Goal: Task Accomplishment & Management: Manage account settings

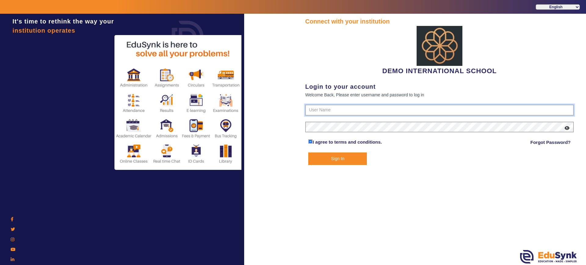
type input "2143224344"
click at [341, 158] on button "Sign In" at bounding box center [337, 159] width 59 height 13
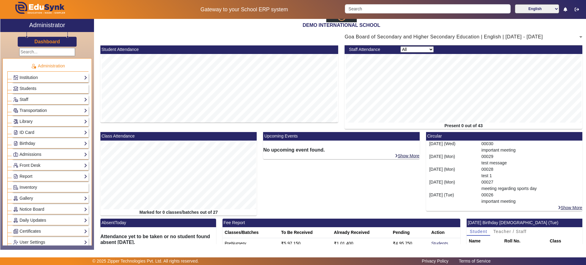
scroll to position [24, 0]
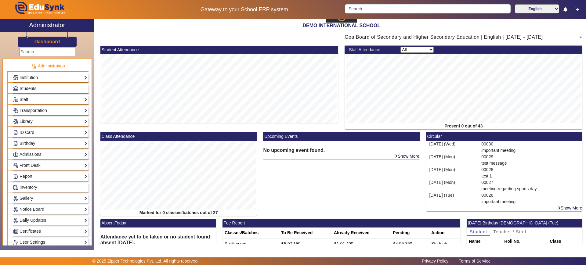
click at [71, 76] on link "Institution" at bounding box center [50, 77] width 74 height 7
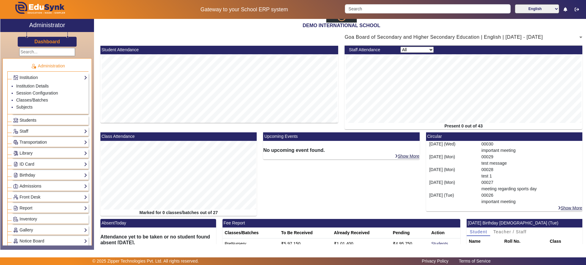
click at [47, 121] on link "Students" at bounding box center [50, 120] width 74 height 7
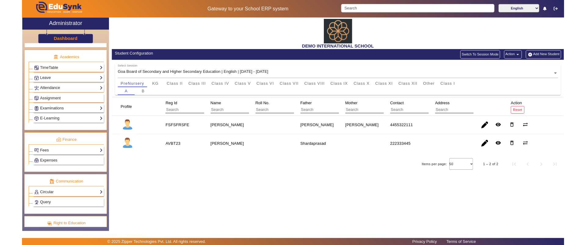
scroll to position [257, 0]
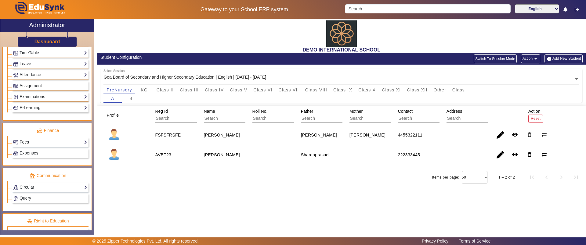
click at [44, 41] on h3 "Dashboard" at bounding box center [47, 42] width 26 height 6
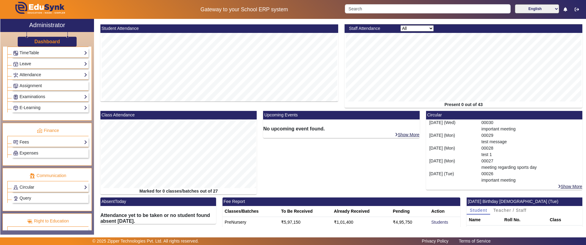
scroll to position [111, 0]
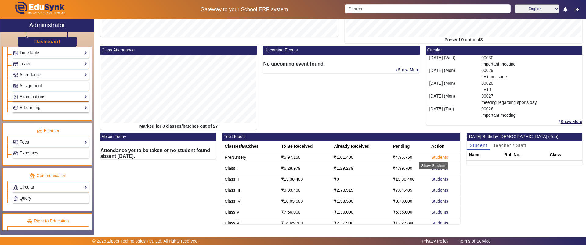
click at [439, 155] on link "Students" at bounding box center [439, 157] width 17 height 5
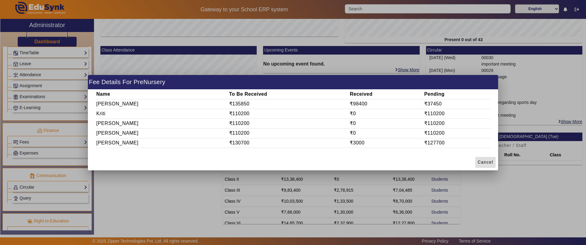
click at [480, 163] on span "Cancel" at bounding box center [486, 162] width 16 height 6
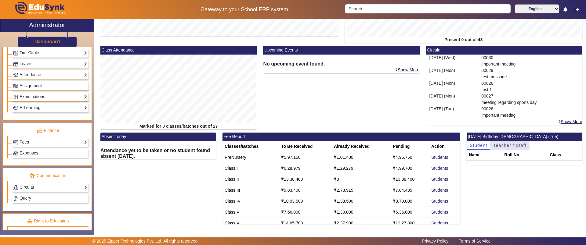
click at [510, 143] on span "Teacher / Staff" at bounding box center [509, 145] width 33 height 4
click at [481, 147] on span "Student" at bounding box center [478, 145] width 17 height 4
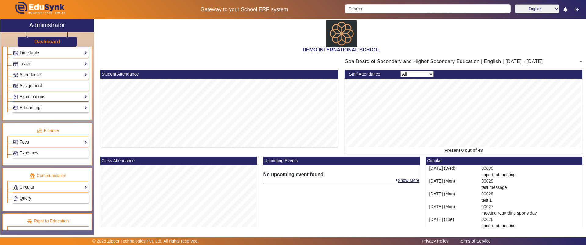
scroll to position [0, 0]
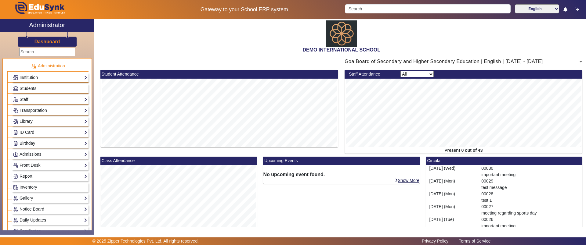
click at [29, 76] on link "Institution" at bounding box center [50, 77] width 74 height 7
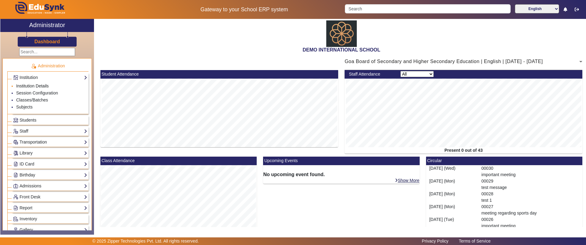
click at [30, 84] on link "Institution Details" at bounding box center [32, 86] width 33 height 5
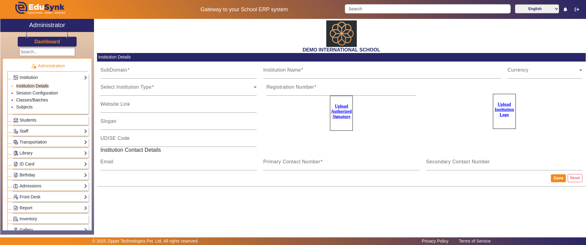
type input "[DATE]"
type input "DEMO INTERNATIONAL SCHOOL"
type input "[DOMAIN_NAME]"
type input "SCHOOL OF EXCELLENCE"
type input "09180101038"
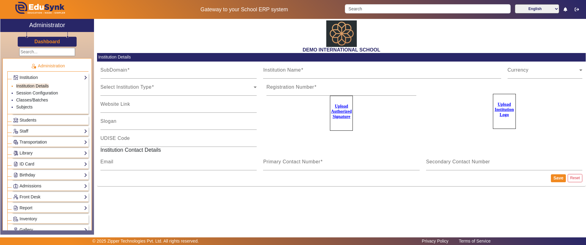
type input "2183437"
type input "[EMAIL_ADDRESS][PERSON_NAME][DOMAIN_NAME]"
type input "2143224344"
type input "8318363024"
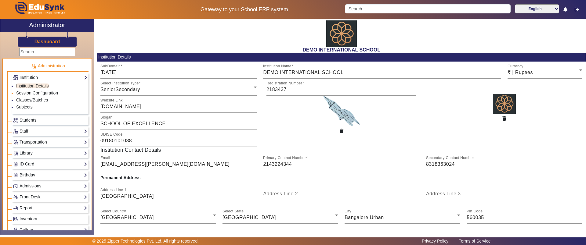
click at [38, 93] on link "Session Configuration" at bounding box center [37, 93] width 42 height 5
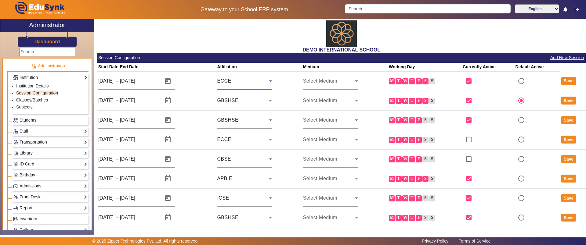
click at [247, 83] on div "ECCE" at bounding box center [243, 81] width 52 height 7
click at [188, 27] on div at bounding box center [293, 122] width 586 height 245
click at [33, 98] on link "Classes/Batches" at bounding box center [32, 100] width 32 height 5
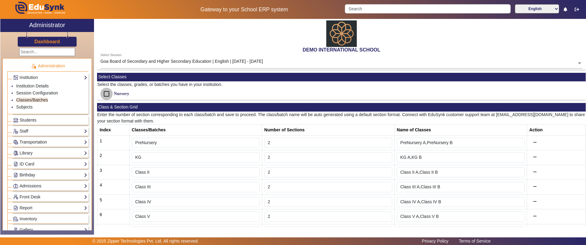
click at [110, 91] on input "Nursery" at bounding box center [106, 94] width 12 height 12
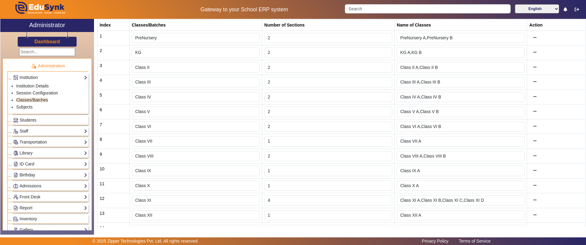
scroll to position [152, 0]
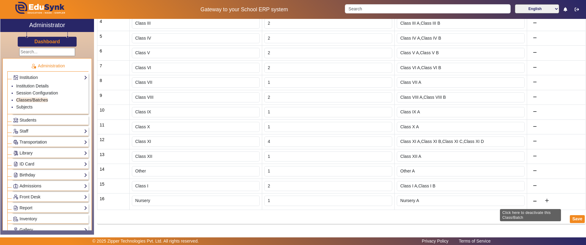
click at [533, 203] on icon at bounding box center [535, 202] width 4 height 4
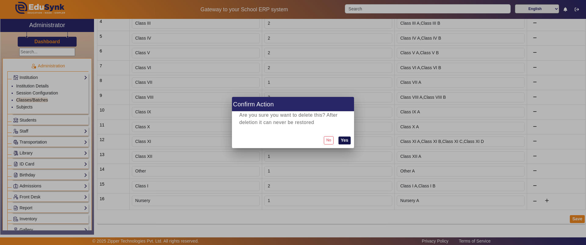
click at [345, 141] on button "Yes" at bounding box center [344, 141] width 12 height 8
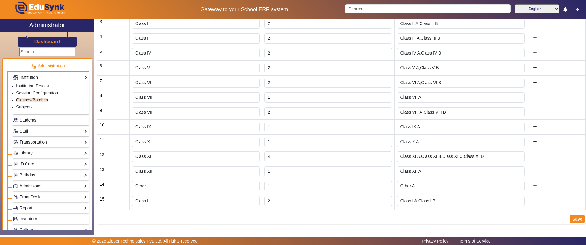
scroll to position [0, 0]
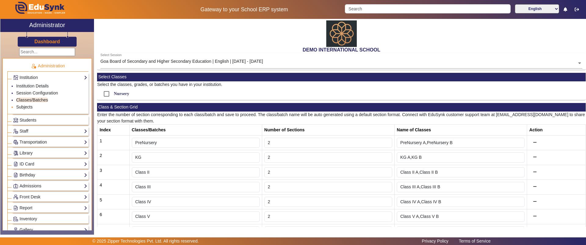
click at [21, 106] on link "Subjects" at bounding box center [24, 107] width 16 height 5
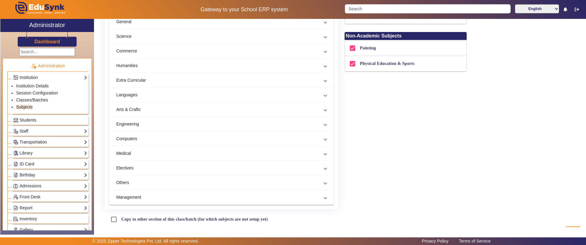
scroll to position [148, 0]
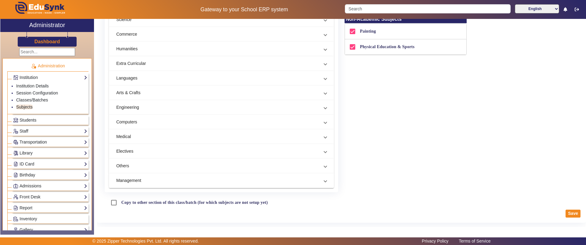
click at [178, 163] on mat-panel-title "Others" at bounding box center [217, 166] width 203 height 6
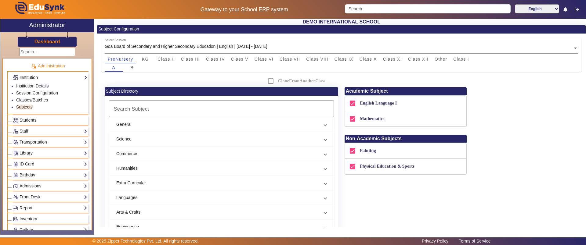
scroll to position [0, 0]
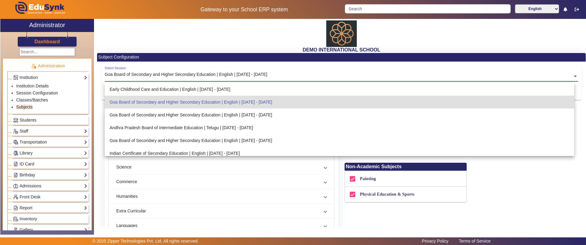
click at [164, 77] on input "text" at bounding box center [342, 77] width 474 height 6
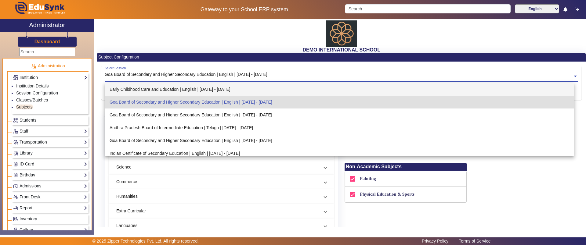
click at [160, 87] on div "Early Childhood Care and Education | English | Apr 2025 - Mar 2026" at bounding box center [340, 89] width 470 height 13
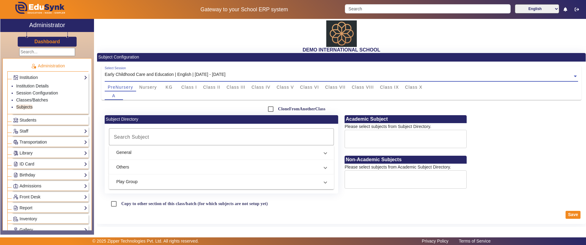
scroll to position [1, 0]
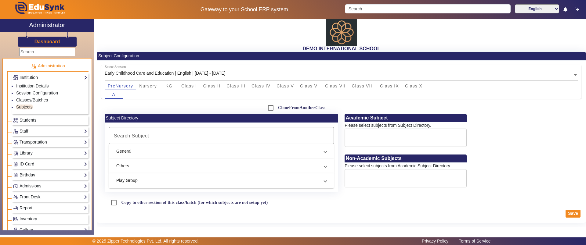
click at [184, 147] on mat-expansion-panel-header "General" at bounding box center [221, 151] width 225 height 15
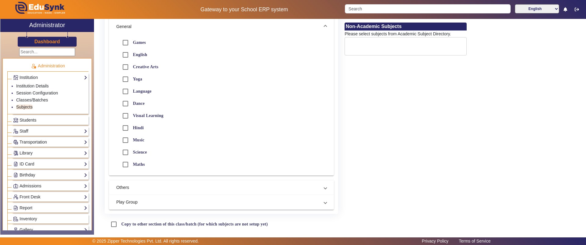
scroll to position [142, 0]
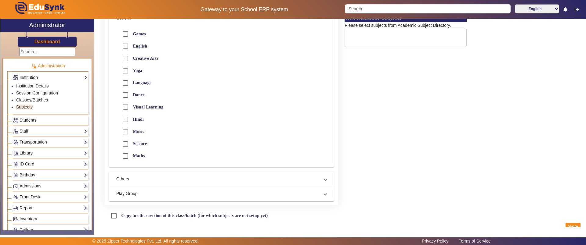
click at [145, 172] on mat-expansion-panel-header "Others" at bounding box center [221, 179] width 225 height 15
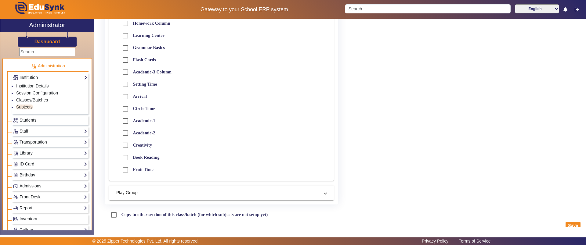
scroll to position [194, 0]
click at [134, 190] on mat-panel-title "Play Group" at bounding box center [217, 191] width 203 height 6
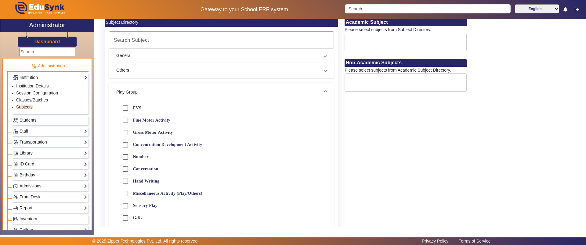
scroll to position [97, 0]
click at [125, 121] on input "Fine Motor Activity" at bounding box center [125, 120] width 12 height 12
checkbox input "true"
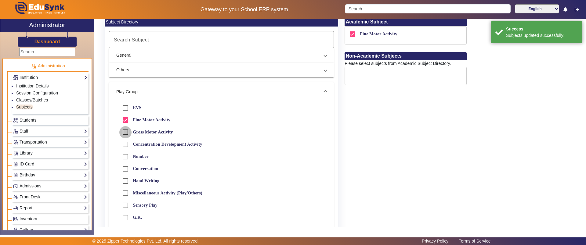
click at [124, 134] on input "Gross Motor Activity" at bounding box center [125, 132] width 12 height 12
checkbox input "true"
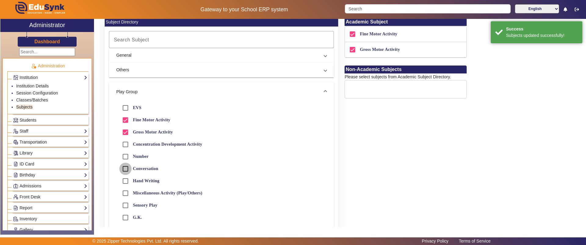
click at [126, 168] on input "Conversation" at bounding box center [125, 169] width 12 height 12
checkbox input "true"
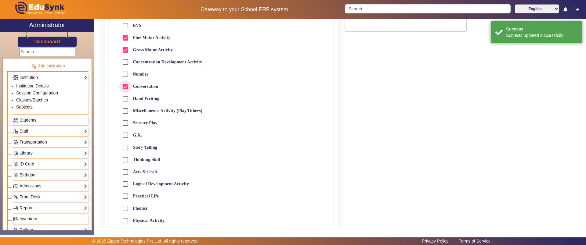
scroll to position [181, 0]
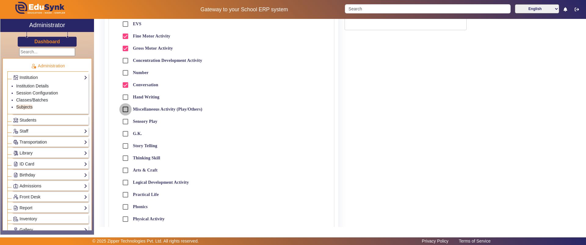
click at [122, 111] on input "Miscellaneous Activity (Play/Others)" at bounding box center [125, 109] width 12 height 12
checkbox input "true"
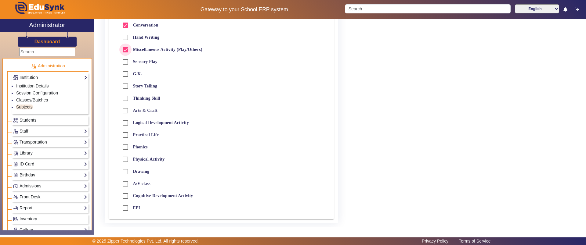
scroll to position [241, 0]
click at [124, 88] on input "Story Telling" at bounding box center [125, 86] width 12 height 12
checkbox input "true"
click at [125, 98] on input "Thinking Skill" at bounding box center [125, 98] width 12 height 12
checkbox input "true"
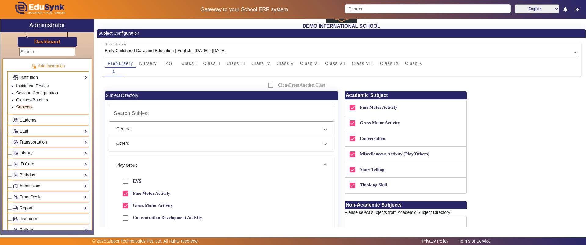
scroll to position [0, 0]
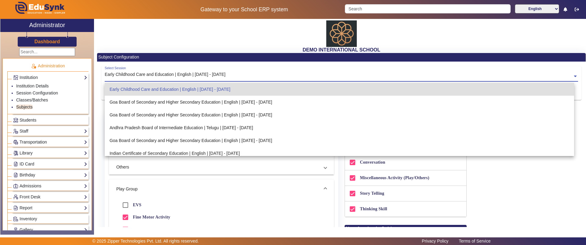
click at [132, 78] on input "text" at bounding box center [342, 77] width 474 height 6
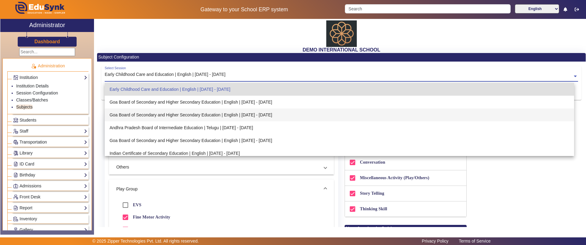
click at [130, 109] on div "Goa Board of Secondary and Higher Secondary Education | English | Jun 2025 - Ma…" at bounding box center [340, 115] width 470 height 13
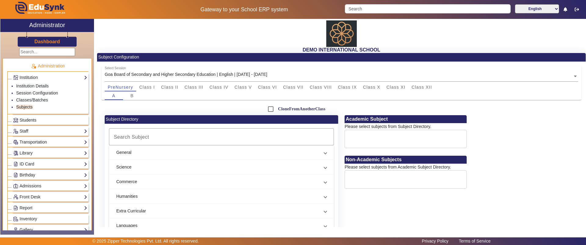
click at [131, 170] on mat-panel-title "Science" at bounding box center [217, 167] width 203 height 6
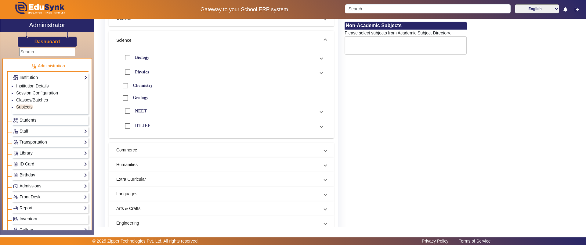
scroll to position [135, 0]
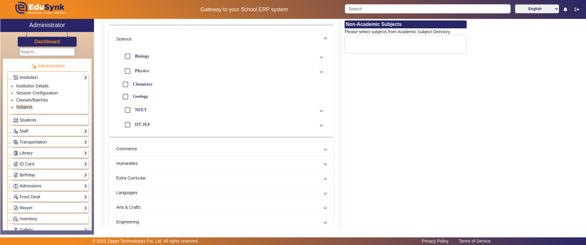
click at [131, 170] on mat-expansion-panel-header "Humanities" at bounding box center [221, 164] width 225 height 15
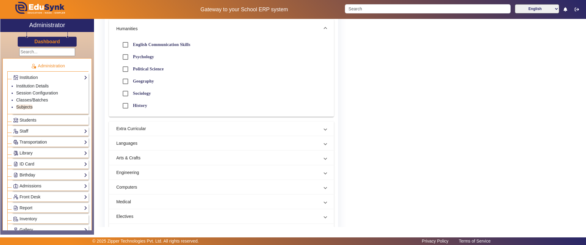
scroll to position [175, 0]
click at [131, 170] on mat-panel-title "Engineering" at bounding box center [217, 173] width 203 height 6
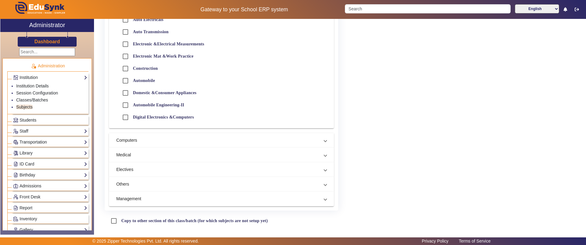
click at [131, 170] on mat-panel-title "Electives" at bounding box center [217, 170] width 203 height 6
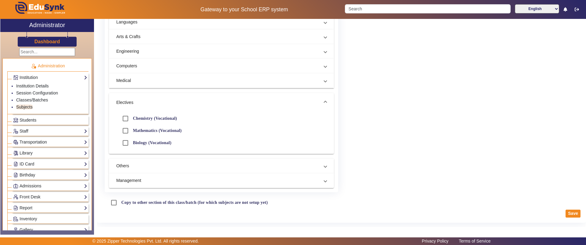
scroll to position [204, 0]
click at [131, 170] on mat-expansion-panel-header "Others" at bounding box center [221, 166] width 225 height 15
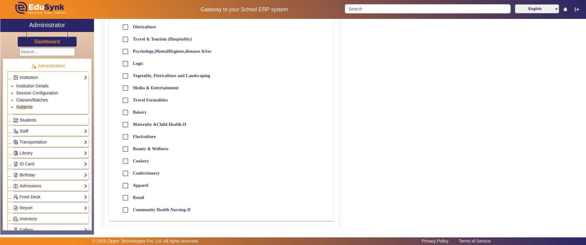
scroll to position [509, 0]
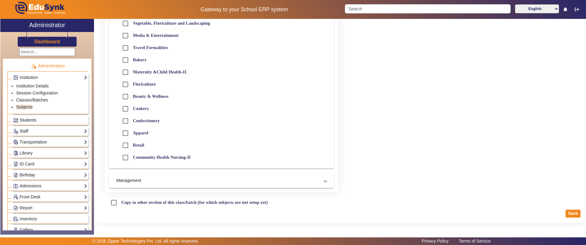
click at [23, 120] on span "Students" at bounding box center [28, 120] width 17 height 5
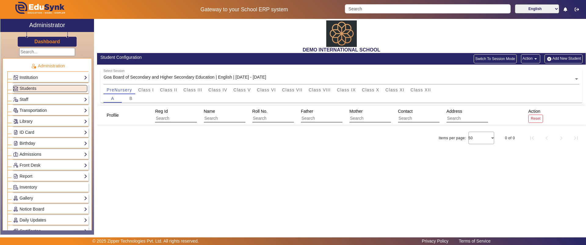
click at [560, 59] on button "Add New Student" at bounding box center [563, 58] width 38 height 9
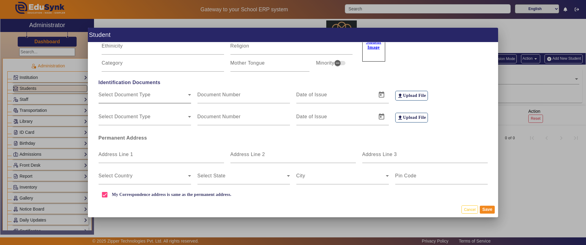
scroll to position [93, 0]
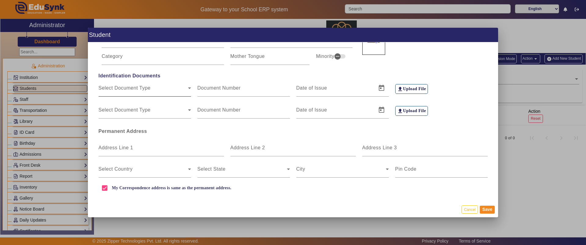
click at [133, 94] on span "Select Document Type" at bounding box center [143, 90] width 89 height 7
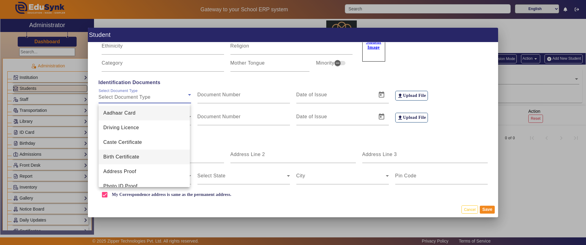
scroll to position [9, 0]
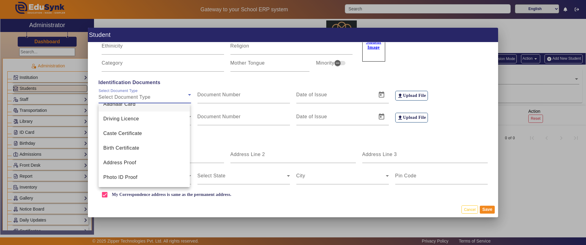
click at [444, 139] on div at bounding box center [293, 122] width 586 height 245
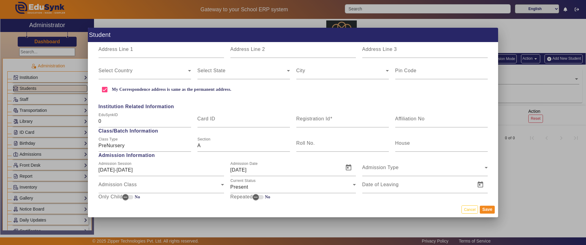
scroll to position [200, 0]
click at [316, 114] on div "Registration Id" at bounding box center [342, 117] width 92 height 17
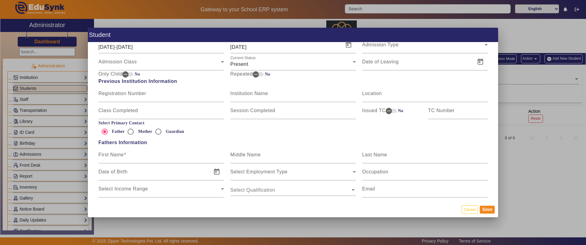
scroll to position [339, 0]
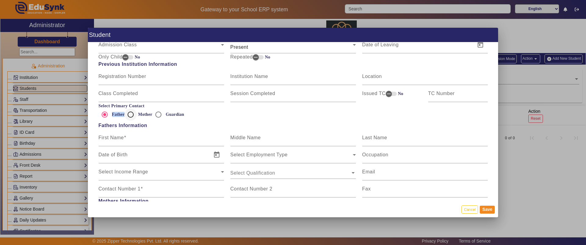
drag, startPoint x: 103, startPoint y: 108, endPoint x: 124, endPoint y: 107, distance: 21.1
click at [124, 109] on mat-radio-group "Father Mother Guardian" at bounding box center [292, 115] width 395 height 12
click at [114, 140] on mat-label "First Name" at bounding box center [111, 137] width 25 height 5
click at [114, 140] on input "First Name" at bounding box center [161, 140] width 125 height 7
click at [139, 185] on div "Contact Number 1" at bounding box center [161, 189] width 125 height 17
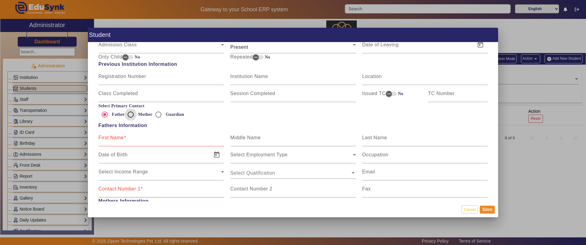
click at [132, 116] on input "Mother" at bounding box center [130, 115] width 12 height 12
radio input "true"
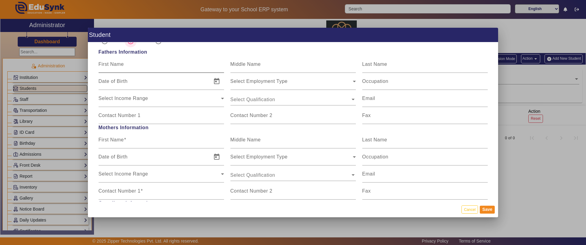
scroll to position [414, 0]
click at [113, 137] on mat-label "First Name" at bounding box center [111, 137] width 25 height 5
click at [113, 137] on input "First Name" at bounding box center [161, 140] width 125 height 7
click at [118, 187] on mat-label "Contact Number 1" at bounding box center [120, 188] width 42 height 5
click at [118, 188] on input "Contact Number 1" at bounding box center [161, 191] width 125 height 7
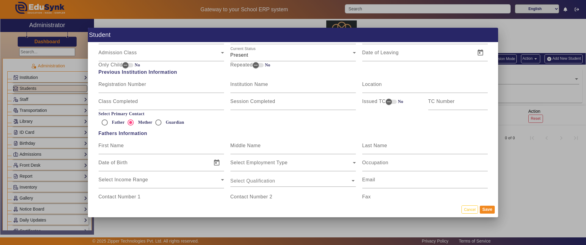
scroll to position [330, 0]
click at [154, 123] on input "Guardian" at bounding box center [158, 123] width 12 height 12
radio input "true"
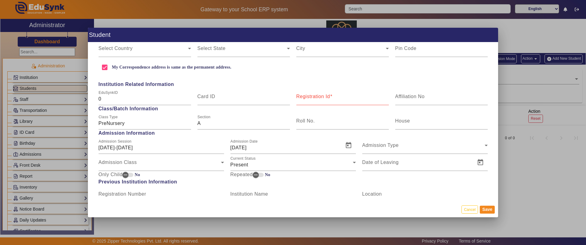
scroll to position [221, 0]
click at [470, 212] on button "Cancel" at bounding box center [469, 210] width 16 height 8
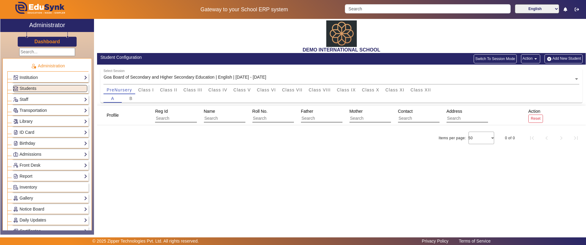
click at [531, 58] on button "Action arrow_drop_down" at bounding box center [530, 58] width 19 height 9
click at [72, 72] on div at bounding box center [293, 122] width 586 height 245
click at [54, 75] on link "Institution" at bounding box center [50, 77] width 74 height 7
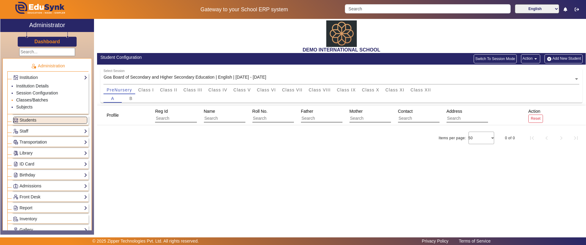
click at [37, 99] on link "Classes/Batches" at bounding box center [32, 100] width 32 height 5
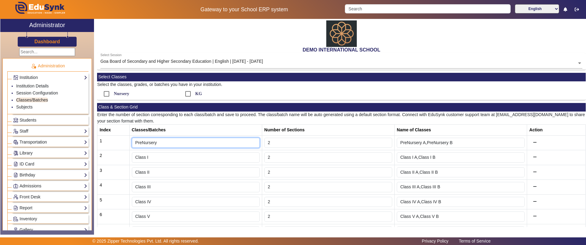
click at [139, 142] on input "PreNursery" at bounding box center [196, 143] width 128 height 10
click at [141, 160] on input "Class I" at bounding box center [196, 158] width 128 height 10
click at [27, 118] on span "Students" at bounding box center [28, 120] width 17 height 5
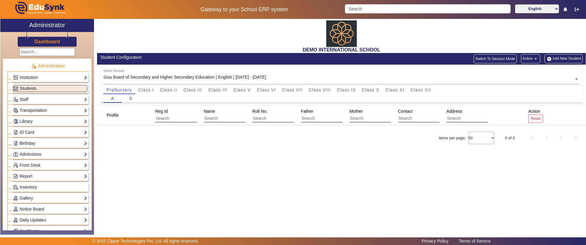
click at [527, 56] on button "Action arrow_drop_down" at bounding box center [530, 58] width 19 height 9
click at [512, 105] on span "Import Data" at bounding box center [518, 102] width 34 height 7
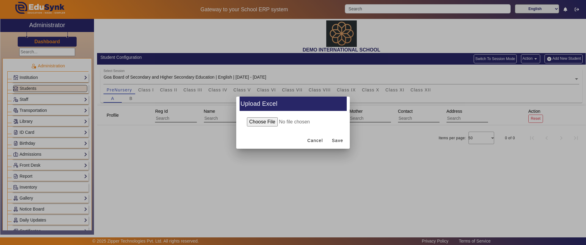
click at [182, 166] on div at bounding box center [293, 122] width 586 height 245
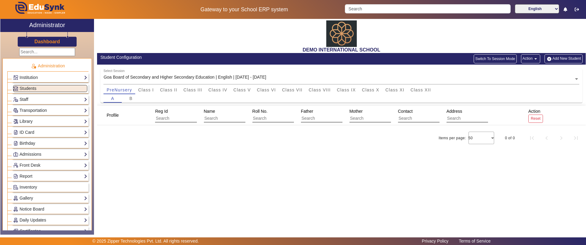
click at [43, 96] on link "Staff" at bounding box center [50, 99] width 74 height 7
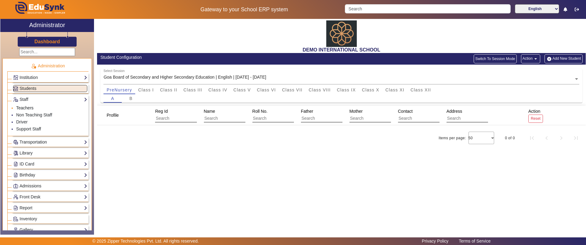
click at [32, 109] on link "Teachers" at bounding box center [24, 108] width 17 height 5
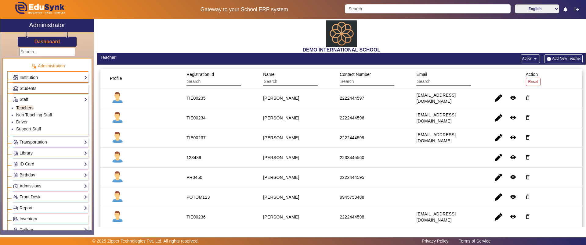
click at [555, 60] on button "Add New Teacher" at bounding box center [563, 58] width 38 height 9
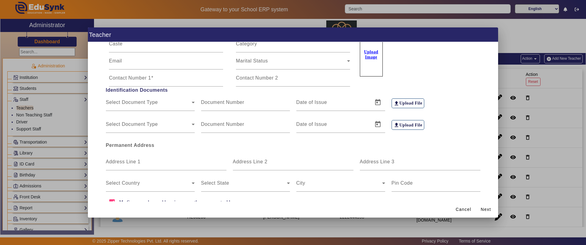
scroll to position [102, 0]
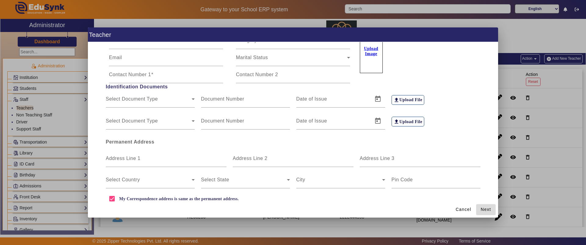
click at [485, 211] on span "Next" at bounding box center [486, 210] width 10 height 6
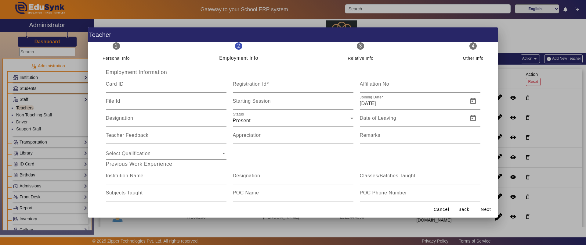
scroll to position [5, 0]
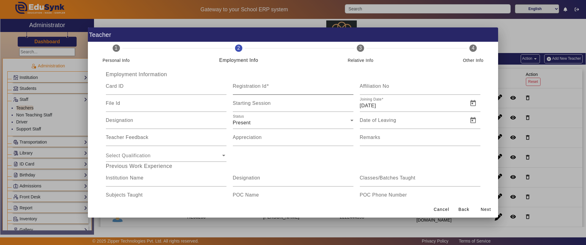
click at [254, 86] on mat-label "Registration Id" at bounding box center [250, 86] width 34 height 5
click at [254, 86] on input "Registration Id" at bounding box center [293, 88] width 121 height 7
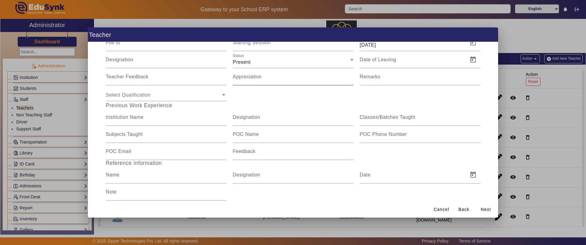
scroll to position [78, 0]
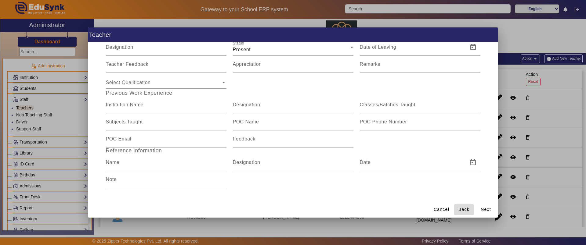
click at [467, 207] on span "Back" at bounding box center [463, 210] width 11 height 6
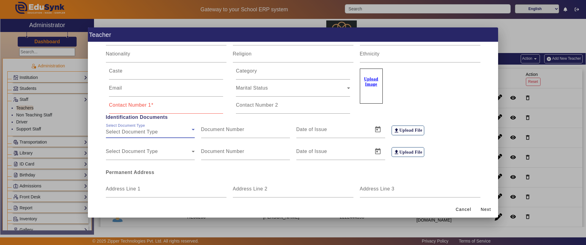
click at [153, 130] on span "Select Document Type" at bounding box center [132, 131] width 52 height 5
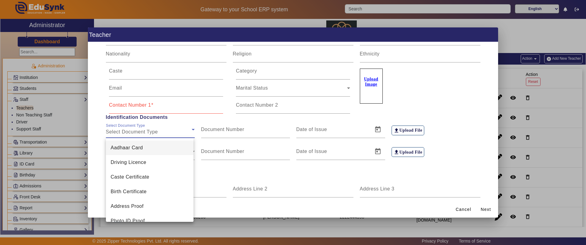
click at [289, 173] on div at bounding box center [293, 122] width 586 height 245
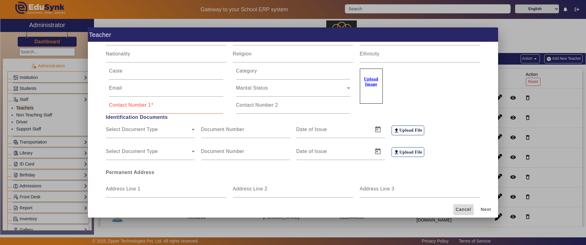
click at [469, 208] on span "Cancel" at bounding box center [464, 210] width 16 height 6
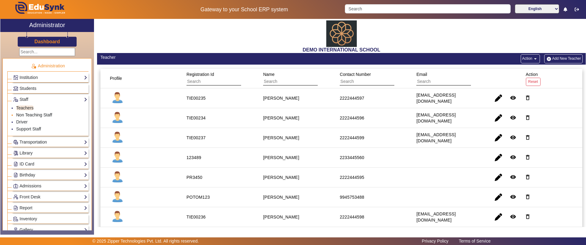
click at [20, 116] on link "Non Teaching Staff" at bounding box center [34, 115] width 36 height 5
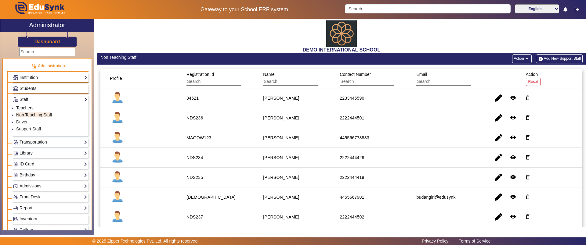
scroll to position [41, 0]
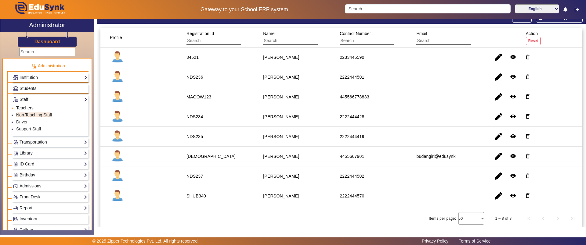
click at [22, 108] on link "Teachers" at bounding box center [24, 108] width 17 height 5
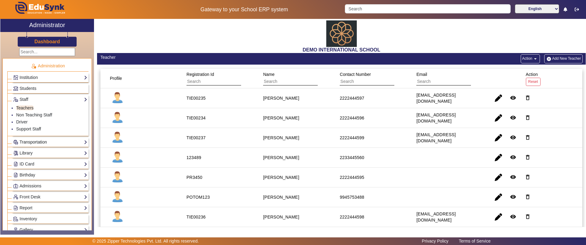
click at [23, 141] on link "Transportation" at bounding box center [50, 142] width 74 height 7
click at [24, 149] on div "Library Overview Configuration Book Lists Issue a Book List of Books Issued Car…" at bounding box center [50, 153] width 77 height 9
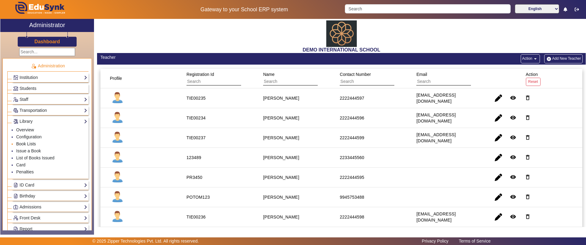
click at [30, 146] on link "Book Lists" at bounding box center [26, 144] width 20 height 5
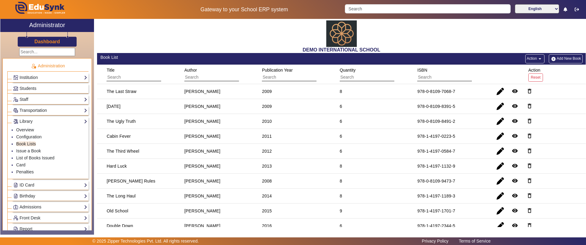
click at [556, 56] on button "Add New Book" at bounding box center [566, 58] width 34 height 9
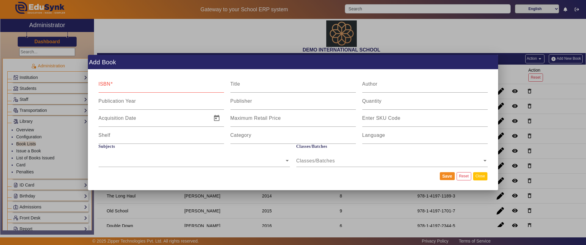
click at [480, 178] on button "Close" at bounding box center [480, 176] width 14 height 8
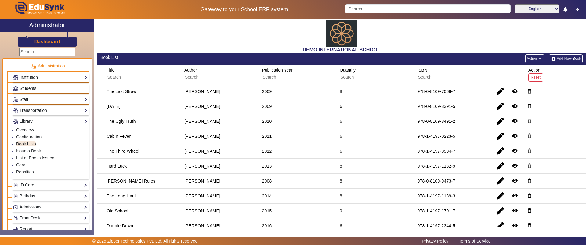
click at [530, 61] on button "Action arrow_drop_down" at bounding box center [534, 58] width 19 height 9
click at [514, 108] on button "Import Data" at bounding box center [519, 102] width 44 height 15
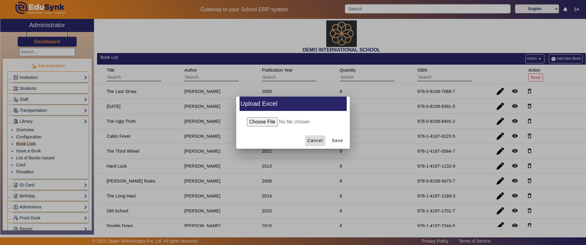
click at [311, 140] on span "Cancel" at bounding box center [315, 141] width 16 height 6
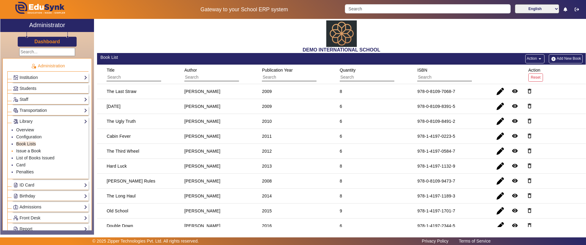
click at [21, 153] on link "Issue a Book" at bounding box center [28, 151] width 25 height 5
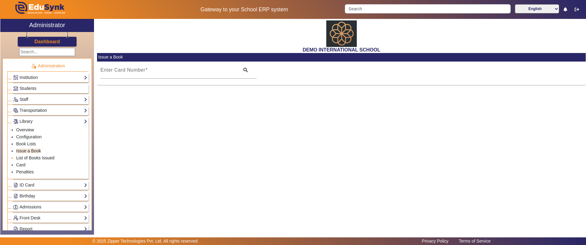
click at [22, 156] on link "List of Books Issued" at bounding box center [35, 158] width 38 height 5
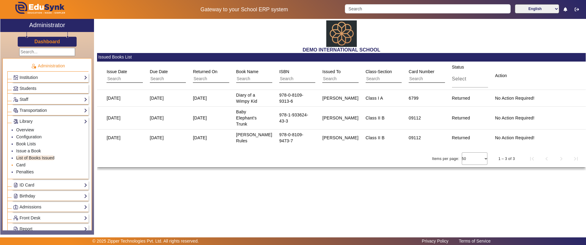
click at [22, 167] on link "Card" at bounding box center [20, 165] width 9 height 5
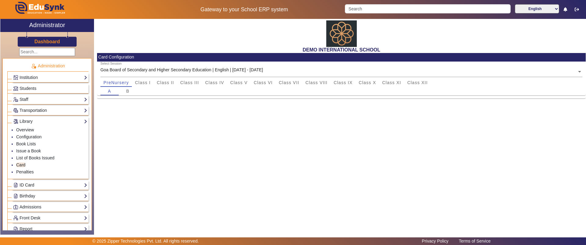
click at [27, 188] on link "ID Card" at bounding box center [50, 185] width 74 height 7
click at [29, 141] on link "Students" at bounding box center [24, 141] width 17 height 5
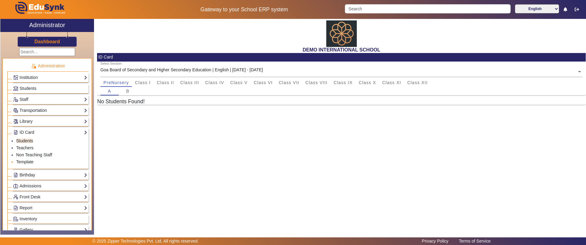
click at [31, 161] on link "Template" at bounding box center [24, 162] width 17 height 5
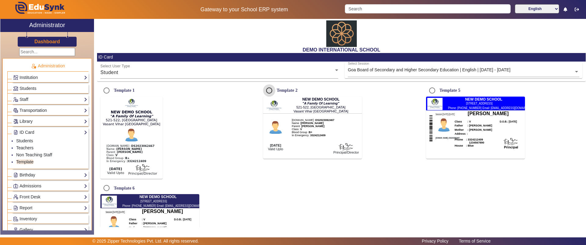
click at [266, 88] on input "Template 2" at bounding box center [269, 91] width 12 height 12
radio input "true"
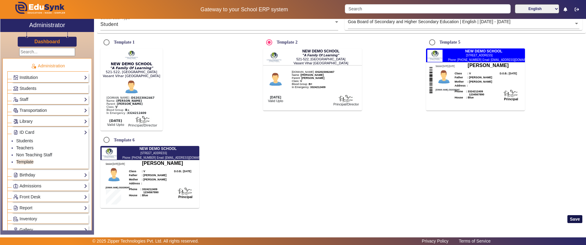
click at [568, 221] on button "Save" at bounding box center [574, 219] width 15 height 8
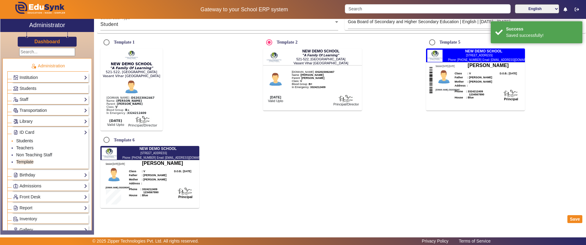
click at [27, 142] on link "Students" at bounding box center [24, 141] width 17 height 5
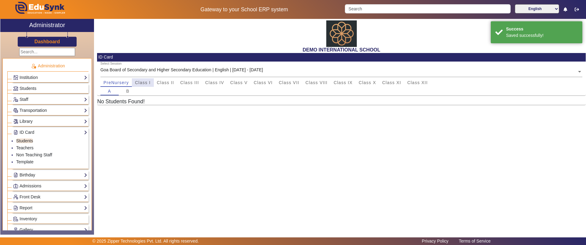
click at [146, 85] on span "Class I" at bounding box center [143, 83] width 16 height 4
click at [166, 81] on span "Class II" at bounding box center [165, 83] width 17 height 4
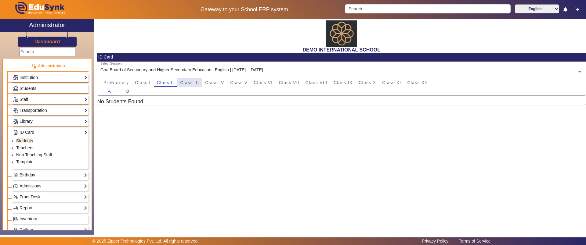
click at [184, 82] on span "Class III" at bounding box center [189, 83] width 19 height 4
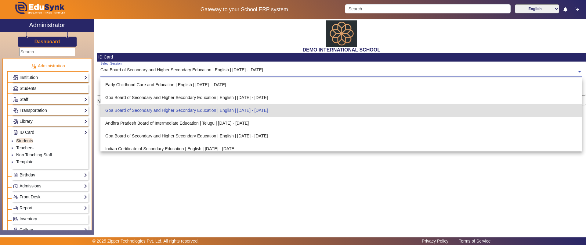
click at [184, 73] on input "text" at bounding box center [341, 72] width 482 height 6
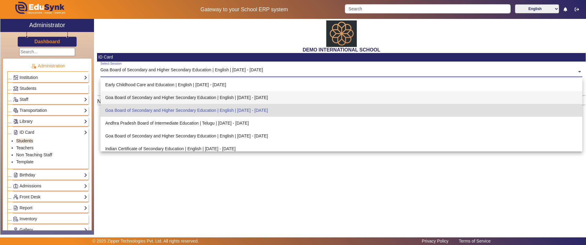
click at [175, 92] on div "Goa Board of Secondary and Higher Secondary Education | English | [DATE] - [DAT…" at bounding box center [341, 97] width 482 height 13
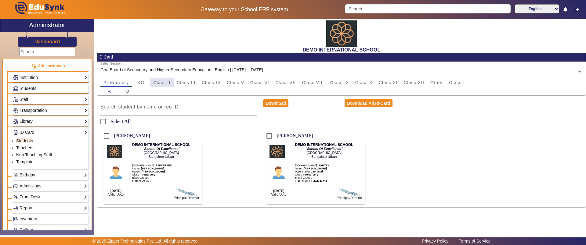
click at [166, 81] on span "Class II" at bounding box center [161, 83] width 17 height 4
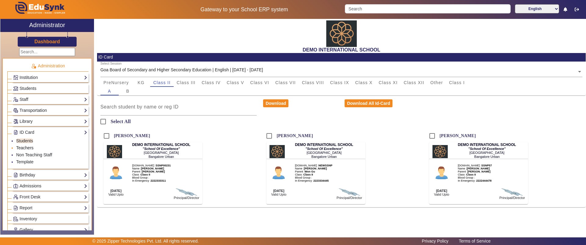
click at [27, 147] on link "Teachers" at bounding box center [24, 148] width 17 height 5
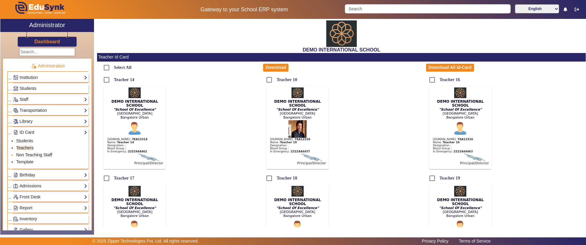
click at [27, 155] on link "Non Teaching Staff" at bounding box center [34, 155] width 36 height 5
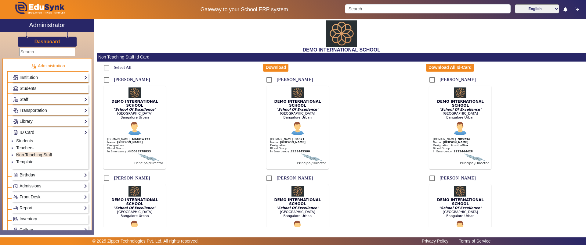
drag, startPoint x: 305, startPoint y: 48, endPoint x: 372, endPoint y: 53, distance: 67.6
click at [372, 53] on div "DEMO INTERNATIONAL SCHOOL Non Teaching Staff Id Card Select All Download Downlo…" at bounding box center [341, 196] width 489 height 354
click at [60, 78] on link "Institution" at bounding box center [50, 77] width 74 height 7
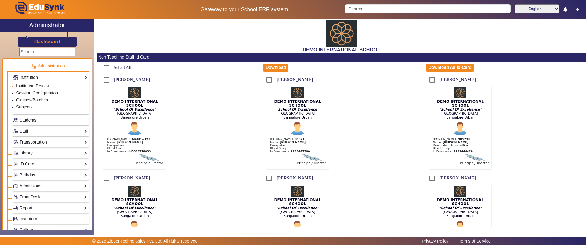
click at [45, 86] on link "Institution Details" at bounding box center [32, 86] width 33 height 5
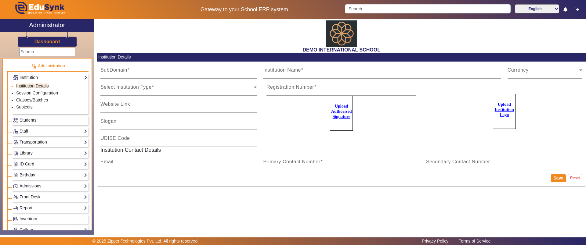
type input "20june2023"
type input "DEMO INTERNATIONAL SCHOOL"
type input "www.edusynk.com"
type input "SCHOOL OF EXCELLENCE"
type input "09180101038"
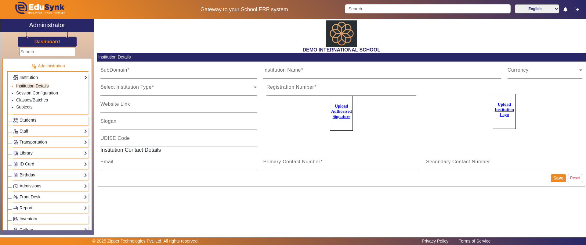
type input "2183437"
type input "zipper.pratik@gmail.com"
type input "2143224344"
type input "8318363024"
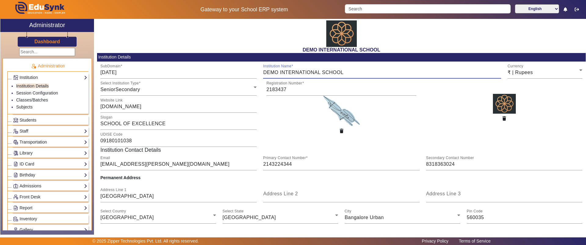
drag, startPoint x: 270, startPoint y: 71, endPoint x: 326, endPoint y: 77, distance: 56.1
click at [326, 77] on div "Institution Name DEMO INTERNATIONAL SCHOOL" at bounding box center [382, 70] width 238 height 17
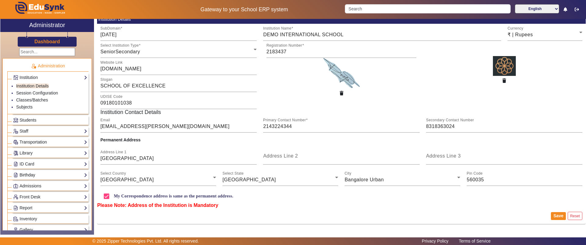
click at [28, 177] on link "Birthday" at bounding box center [50, 175] width 74 height 7
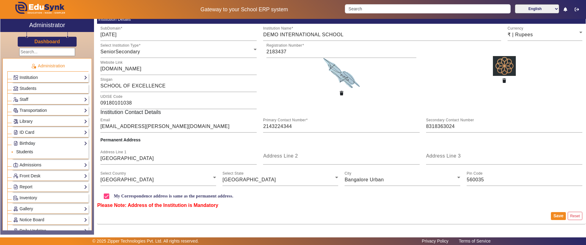
click at [29, 152] on link "Students" at bounding box center [24, 152] width 17 height 5
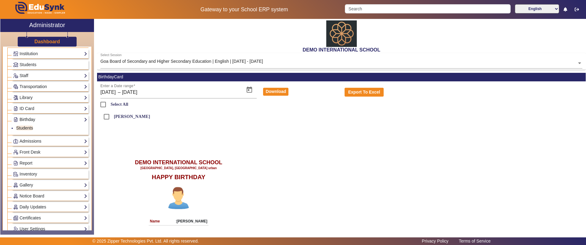
scroll to position [24, 0]
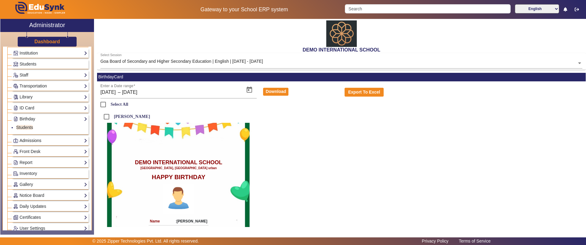
click at [23, 141] on link "Admissions" at bounding box center [50, 140] width 74 height 7
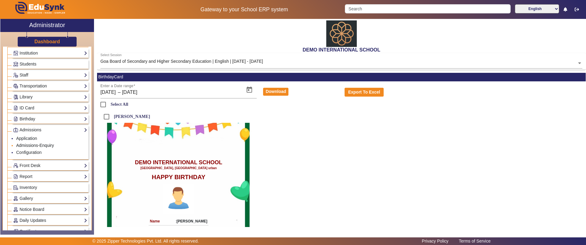
click at [27, 144] on link "Admissions-Enquiry" at bounding box center [35, 145] width 38 height 5
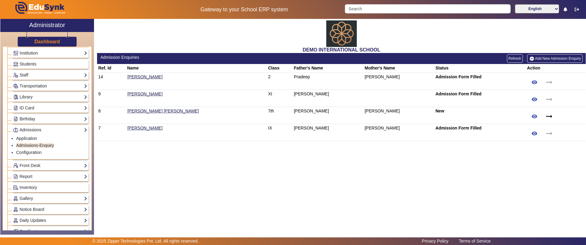
click at [561, 60] on link "Add New Admission Enquiry" at bounding box center [555, 58] width 56 height 9
click at [29, 169] on link "Front Desk" at bounding box center [50, 165] width 74 height 7
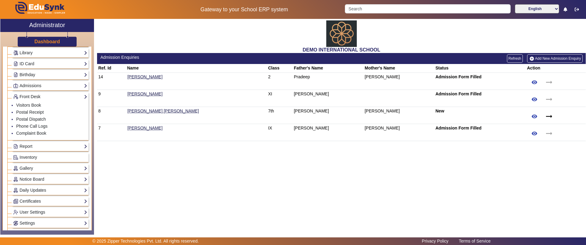
scroll to position [70, 0]
click at [34, 105] on link "Visitors Book" at bounding box center [28, 104] width 25 height 5
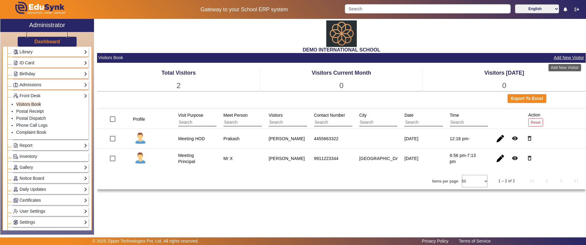
click at [572, 56] on button "Add New Visitor" at bounding box center [568, 58] width 31 height 8
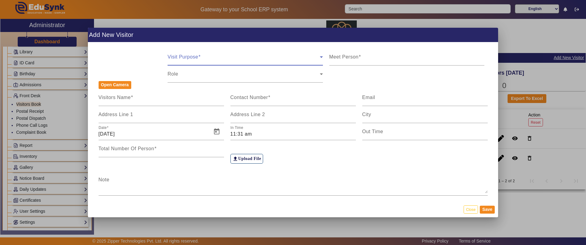
click at [178, 56] on span at bounding box center [244, 59] width 152 height 7
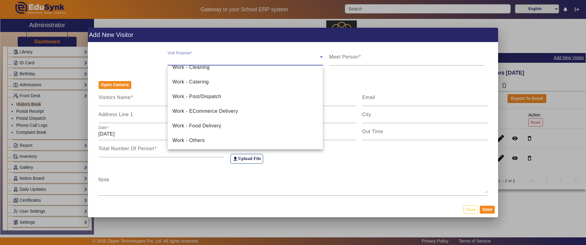
scroll to position [243, 0]
click at [469, 208] on div at bounding box center [293, 122] width 586 height 245
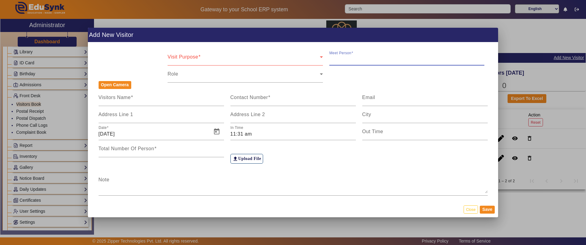
click at [411, 59] on input "Meet Person" at bounding box center [406, 59] width 155 height 7
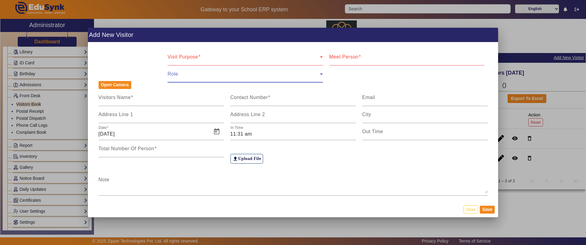
click at [237, 74] on span at bounding box center [244, 76] width 152 height 7
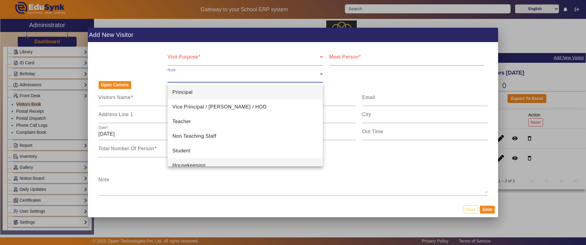
click at [196, 163] on span "Housekeeping" at bounding box center [188, 165] width 33 height 7
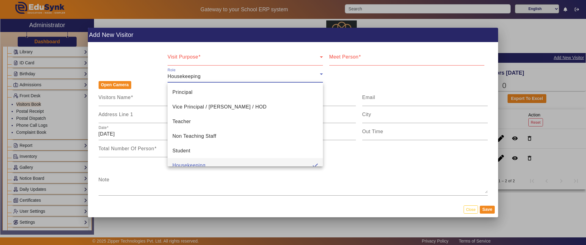
scroll to position [6, 0]
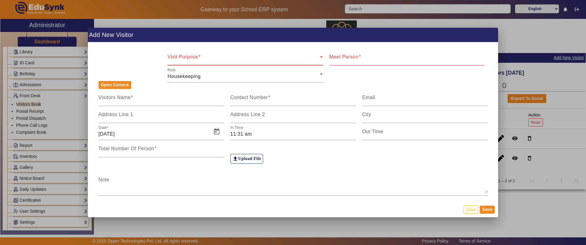
click at [193, 59] on span at bounding box center [244, 59] width 152 height 7
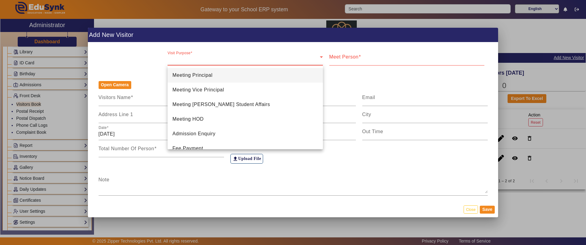
click at [404, 176] on div at bounding box center [293, 122] width 586 height 245
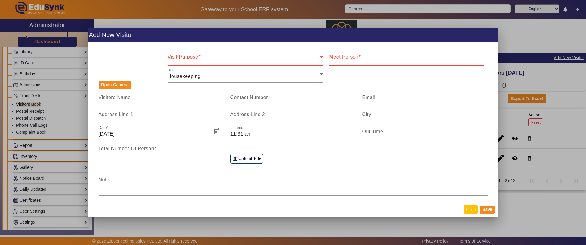
click at [469, 210] on button "Close" at bounding box center [471, 210] width 14 height 8
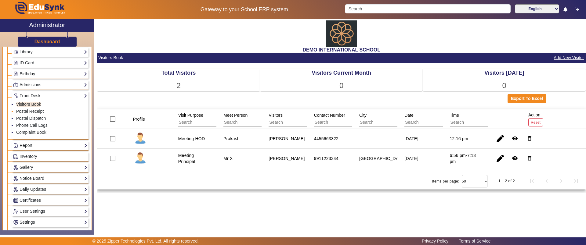
click at [36, 111] on link "Postal Receipt" at bounding box center [29, 111] width 27 height 5
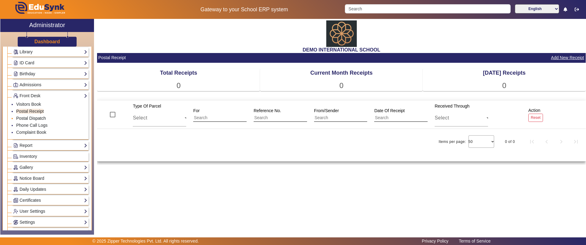
click at [35, 118] on link "Postal Dispatch" at bounding box center [31, 118] width 30 height 5
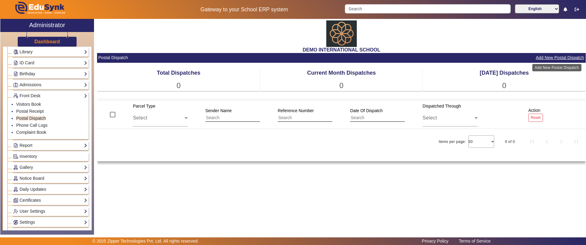
click at [545, 61] on button "Add New Postal Dispatch" at bounding box center [559, 58] width 49 height 8
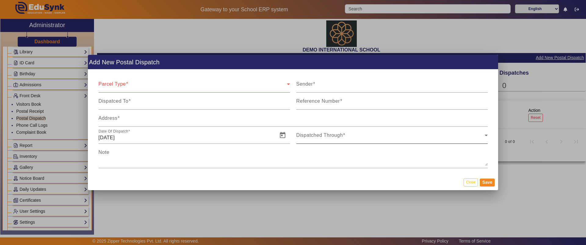
click at [343, 142] on div "Dispatched Through" at bounding box center [391, 135] width 191 height 17
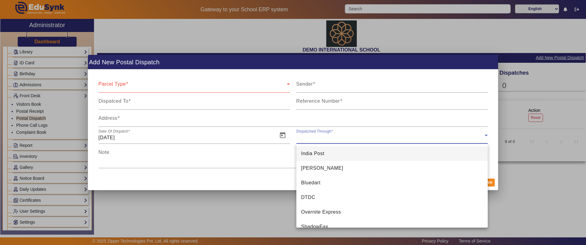
click at [528, 193] on div at bounding box center [293, 122] width 586 height 245
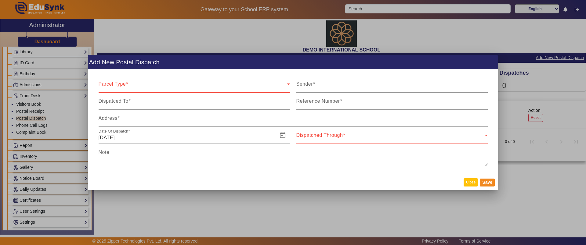
drag, startPoint x: 468, startPoint y: 176, endPoint x: 467, endPoint y: 185, distance: 9.2
click at [467, 185] on mat-dialog-actions "Close Save" at bounding box center [293, 183] width 410 height 16
click at [467, 185] on button "Close" at bounding box center [471, 183] width 14 height 8
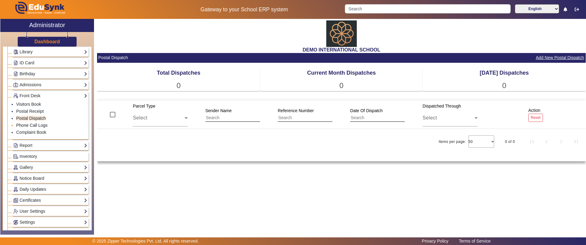
click at [27, 128] on link "Phone Call Logs" at bounding box center [31, 125] width 31 height 5
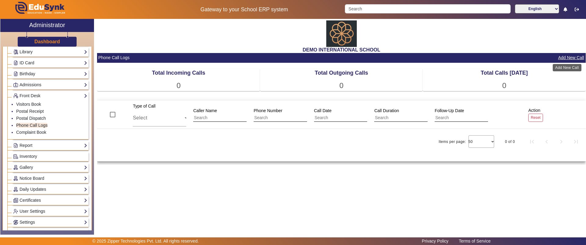
click at [579, 57] on button "Add New Call" at bounding box center [571, 58] width 27 height 8
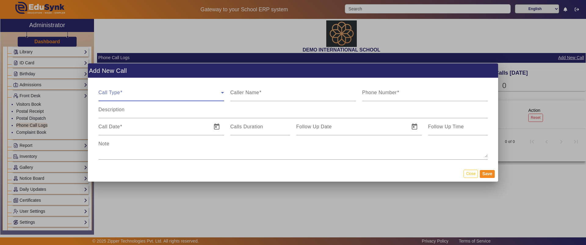
click at [115, 92] on span at bounding box center [160, 95] width 122 height 7
click at [248, 91] on div at bounding box center [293, 122] width 586 height 245
click at [187, 109] on input "Description" at bounding box center [293, 112] width 389 height 7
click at [466, 173] on button "Close" at bounding box center [471, 174] width 14 height 8
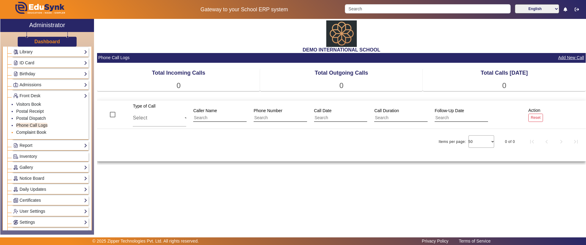
click at [33, 132] on link "Complaint Book" at bounding box center [31, 132] width 30 height 5
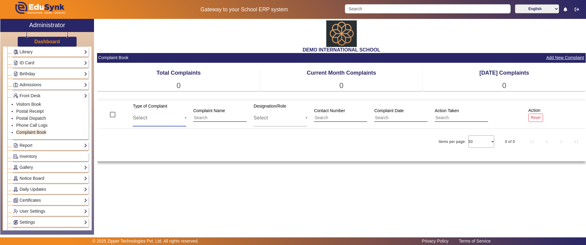
click at [161, 119] on div "Select" at bounding box center [159, 117] width 52 height 7
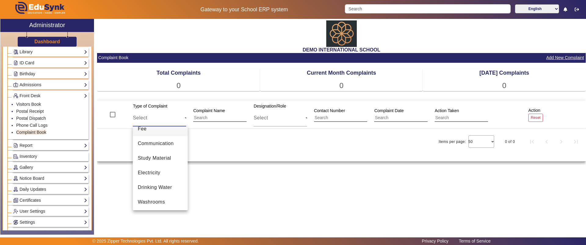
scroll to position [37, 0]
click at [163, 168] on mat-option "Electricity" at bounding box center [160, 172] width 55 height 15
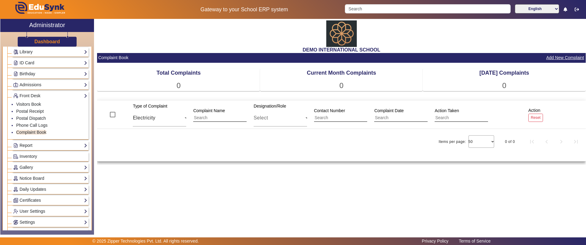
click at [43, 147] on link "Report" at bounding box center [50, 145] width 74 height 7
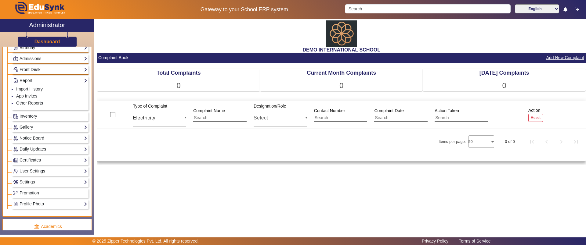
scroll to position [96, 0]
click at [32, 88] on link "Import History" at bounding box center [29, 89] width 27 height 5
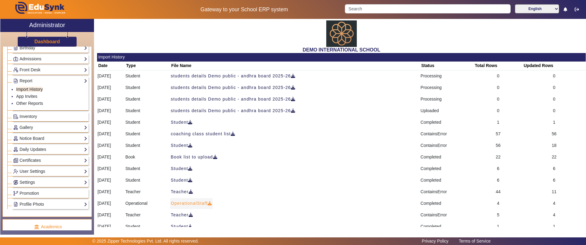
scroll to position [55, 0]
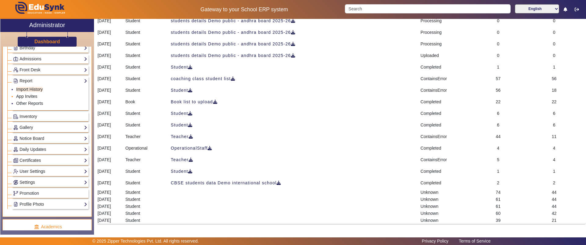
click at [22, 98] on link "App Invites" at bounding box center [26, 96] width 21 height 5
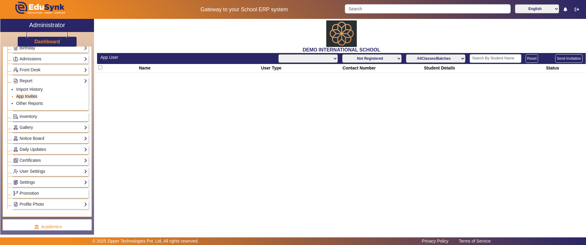
select select "All"
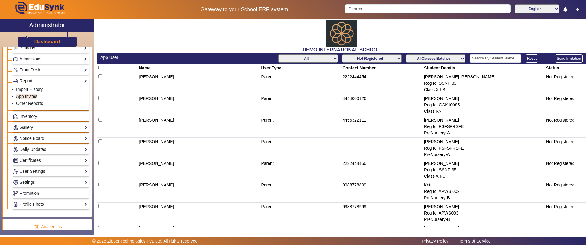
click at [99, 67] on input "checkbox" at bounding box center [100, 68] width 4 height 4
checkbox input "true"
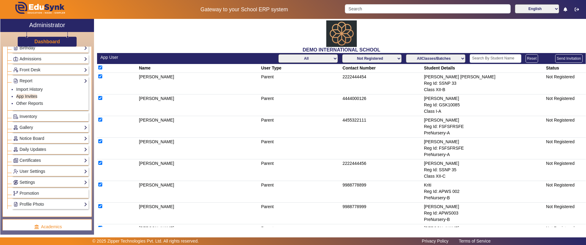
checkbox input "true"
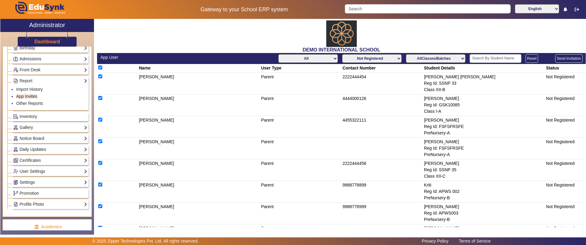
checkbox input "true"
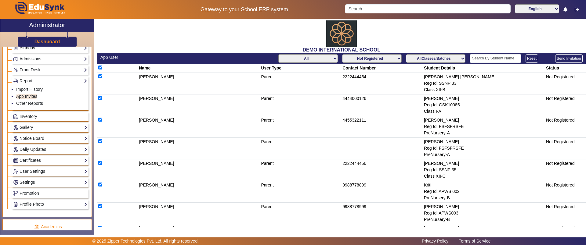
checkbox input "true"
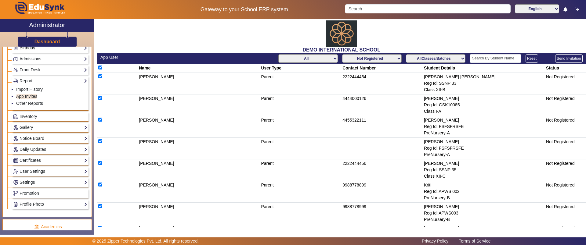
checkbox input "true"
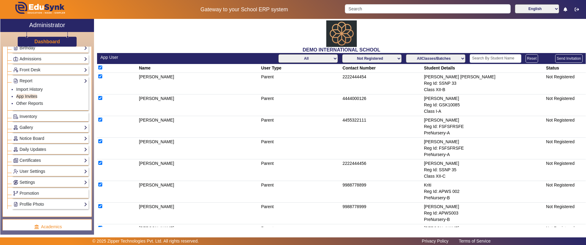
checkbox input "true"
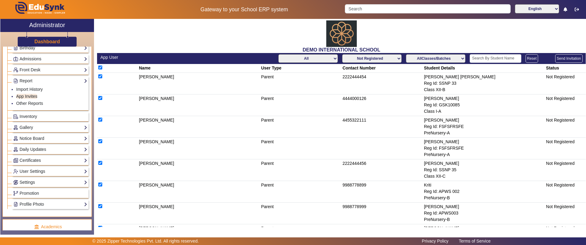
checkbox input "true"
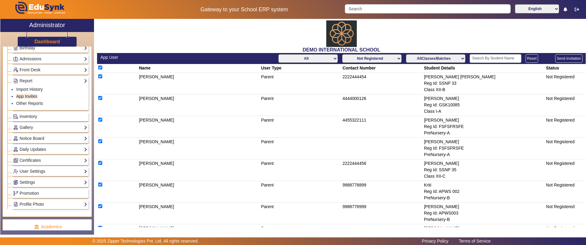
checkbox input "true"
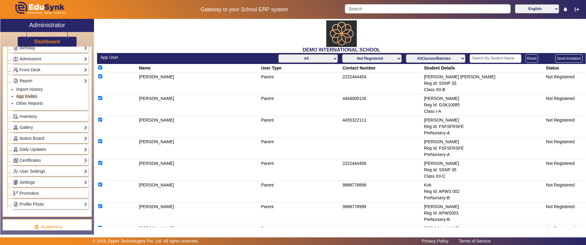
checkbox input "true"
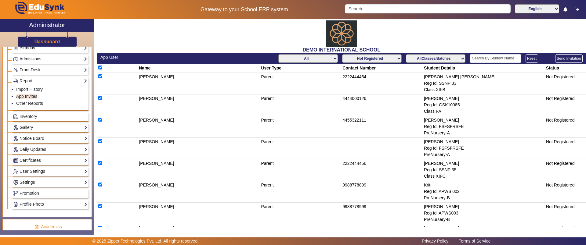
checkbox input "true"
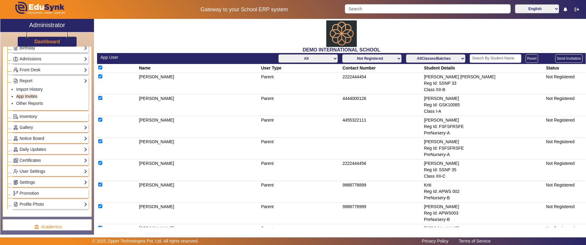
checkbox input "true"
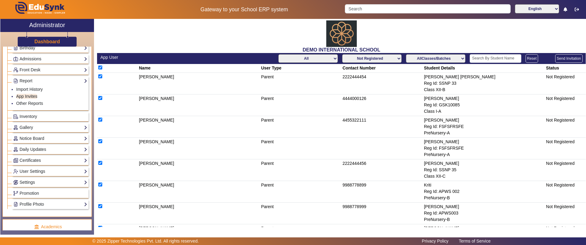
checkbox input "true"
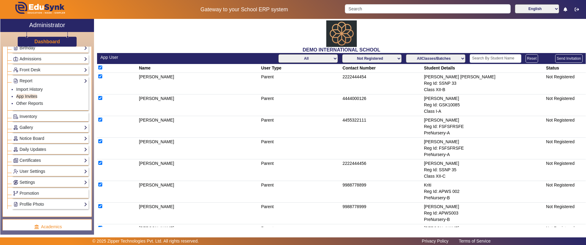
checkbox input "true"
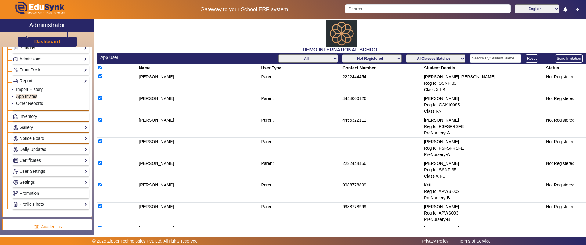
checkbox input "true"
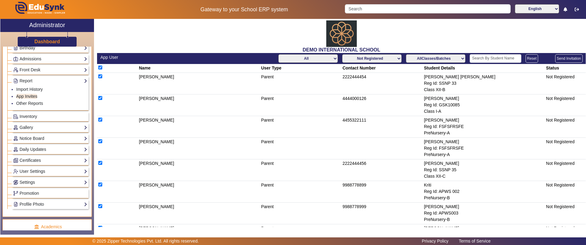
checkbox input "true"
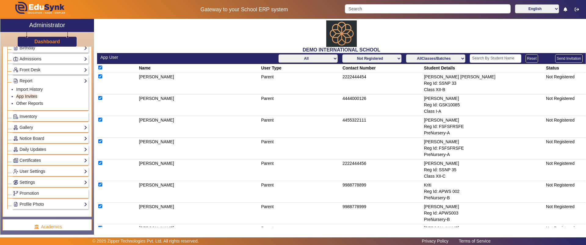
checkbox input "true"
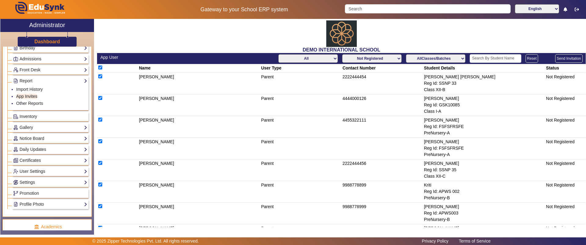
checkbox input "true"
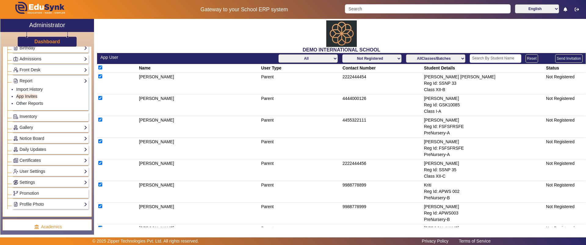
checkbox input "true"
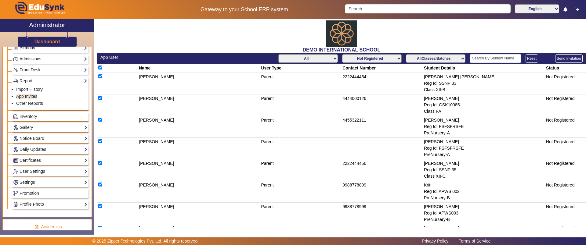
checkbox input "true"
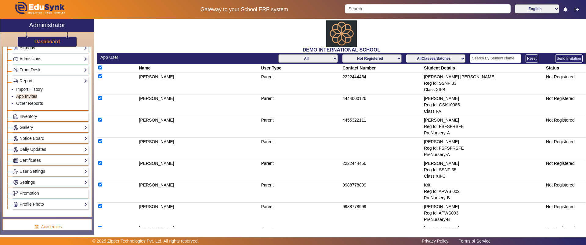
checkbox input "true"
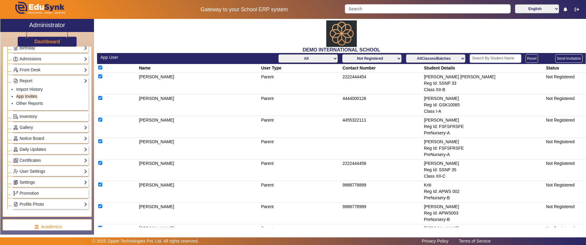
checkbox input "true"
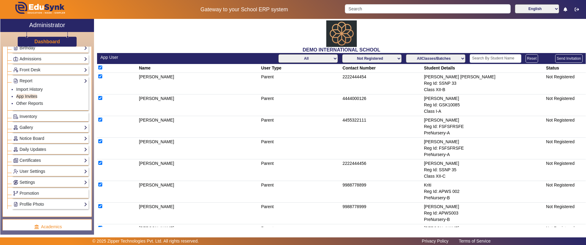
checkbox input "true"
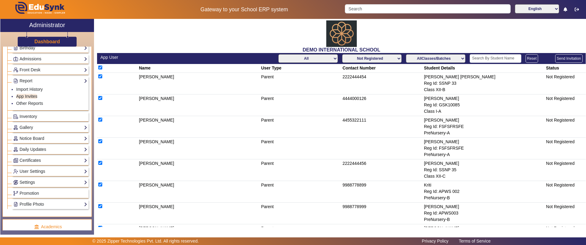
checkbox input "true"
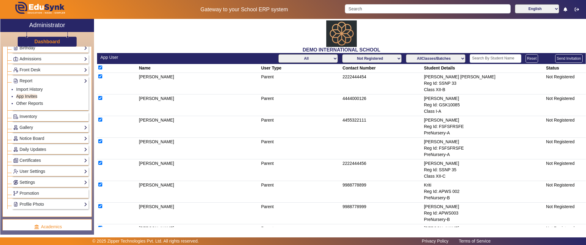
checkbox input "true"
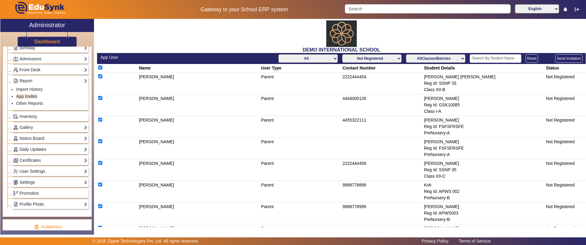
checkbox input "true"
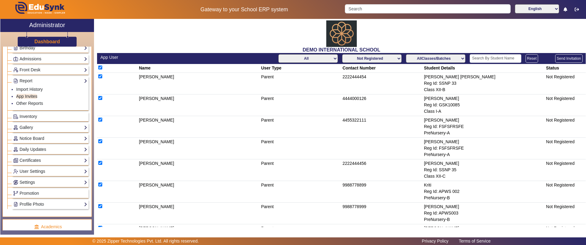
checkbox input "true"
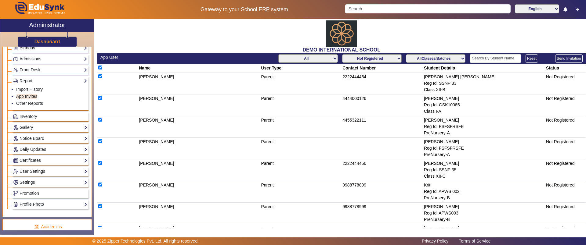
checkbox input "true"
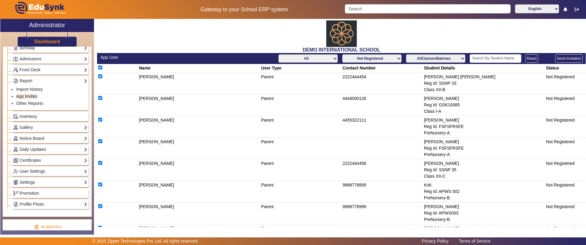
checkbox input "true"
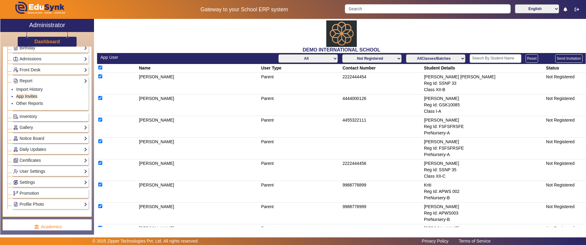
checkbox input "true"
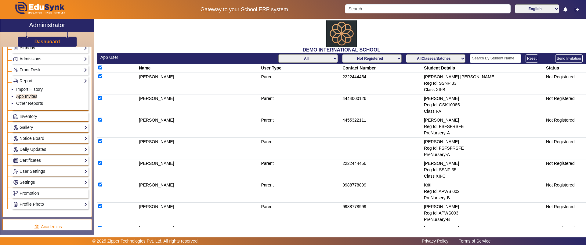
checkbox input "true"
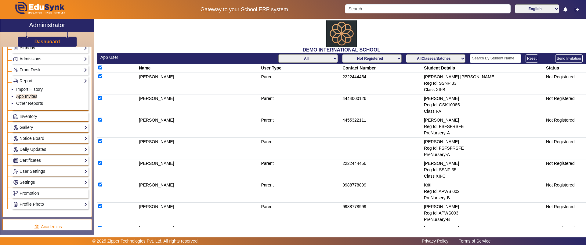
checkbox input "true"
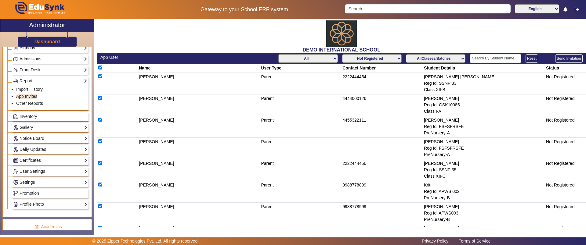
checkbox input "true"
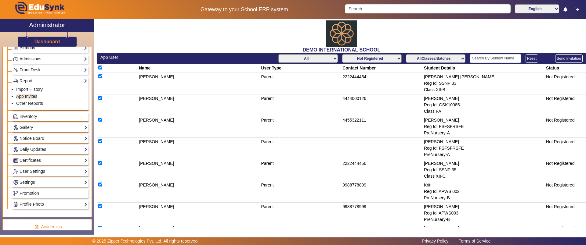
checkbox input "true"
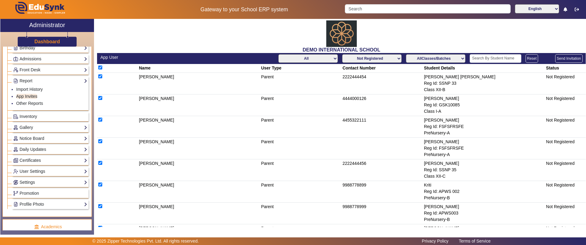
checkbox input "true"
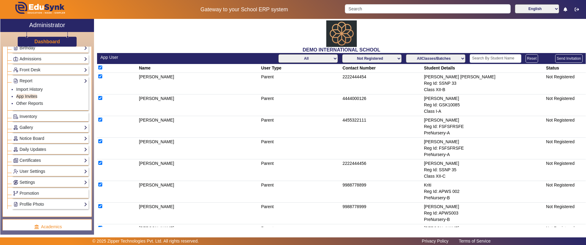
checkbox input "true"
click at [305, 56] on select "All Teacher Parent Driver Support Staff" at bounding box center [308, 58] width 60 height 9
click at [278, 54] on select "All Teacher Parent Driver Support Staff" at bounding box center [308, 58] width 60 height 9
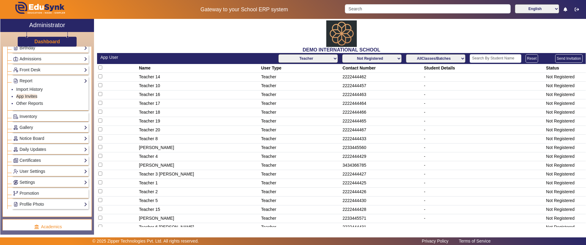
click at [100, 67] on input "checkbox" at bounding box center [100, 68] width 4 height 4
click at [328, 55] on select "All Teacher Parent Driver Support Staff" at bounding box center [308, 58] width 60 height 9
click at [278, 54] on select "All Teacher Parent Driver Support Staff" at bounding box center [308, 58] width 60 height 9
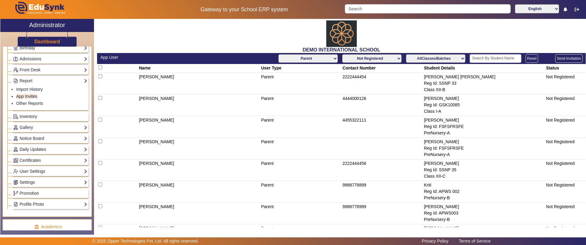
click at [99, 69] on input "checkbox" at bounding box center [100, 68] width 4 height 4
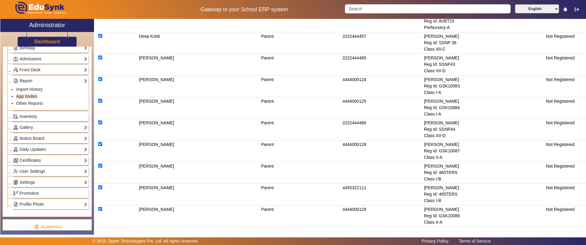
scroll to position [287, 0]
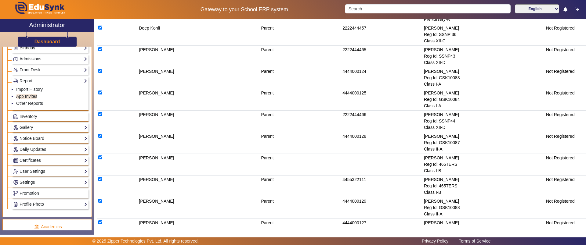
click at [39, 115] on link "Inventory" at bounding box center [50, 116] width 74 height 7
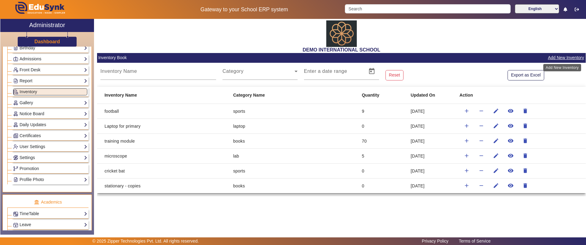
click at [567, 57] on button "Add New Inventory" at bounding box center [565, 58] width 37 height 8
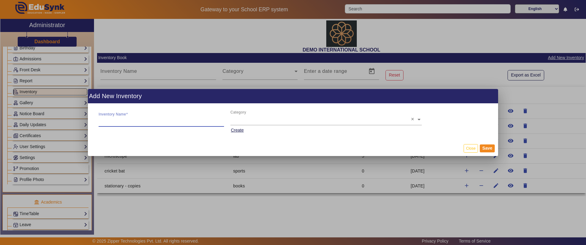
click at [117, 121] on input "Inventory Name" at bounding box center [161, 120] width 125 height 7
click at [352, 213] on div at bounding box center [293, 122] width 586 height 245
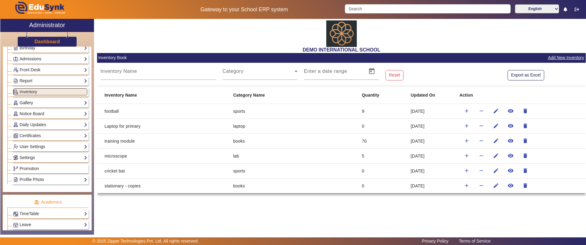
click at [40, 104] on link "Gallery" at bounding box center [50, 102] width 74 height 7
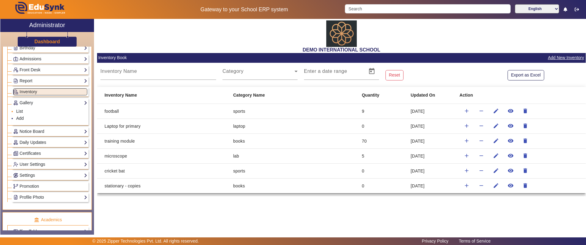
click at [21, 111] on link "List" at bounding box center [19, 111] width 7 height 5
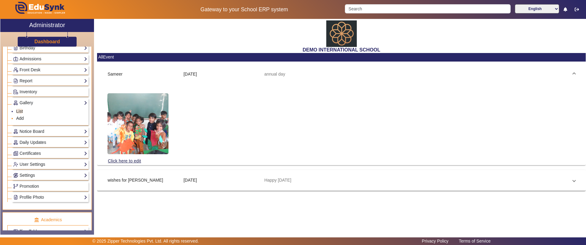
click at [22, 119] on link "Add" at bounding box center [20, 118] width 8 height 5
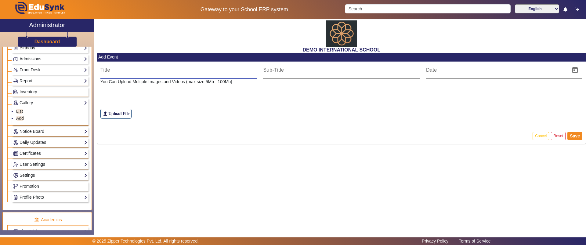
click at [131, 72] on input at bounding box center [178, 70] width 157 height 7
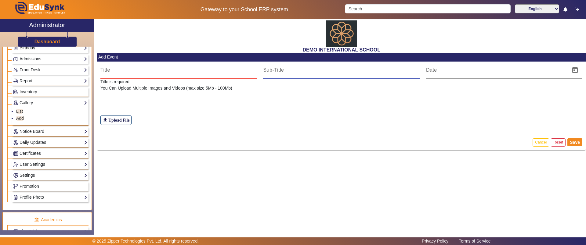
click at [273, 70] on input at bounding box center [341, 70] width 157 height 7
click at [29, 107] on ul "List Add" at bounding box center [50, 115] width 74 height 18
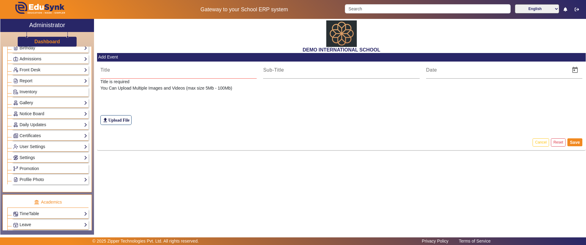
click at [29, 103] on link "Gallery" at bounding box center [50, 102] width 74 height 7
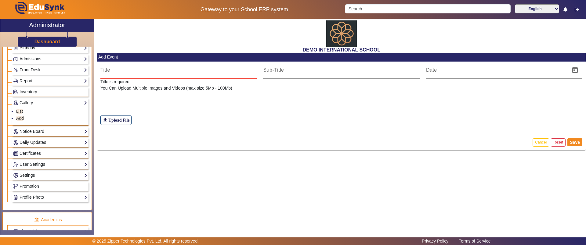
click at [30, 133] on link "Notice Board" at bounding box center [50, 131] width 74 height 7
click at [21, 130] on link "Add" at bounding box center [20, 129] width 8 height 5
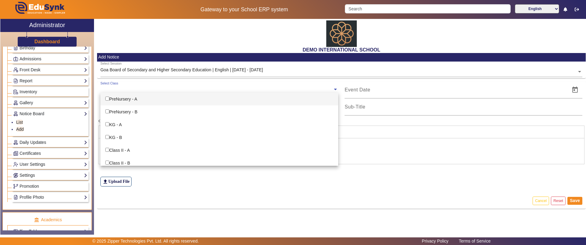
click at [143, 93] on ng-select "Select Class PreNursery - A PreNursery - B KG - A KG - B Class II - A Class II …" at bounding box center [219, 89] width 238 height 17
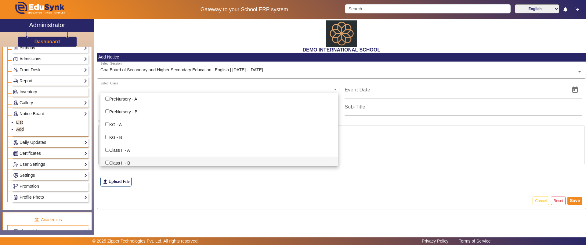
click at [201, 185] on div "file_upload Upload File" at bounding box center [341, 170] width 482 height 34
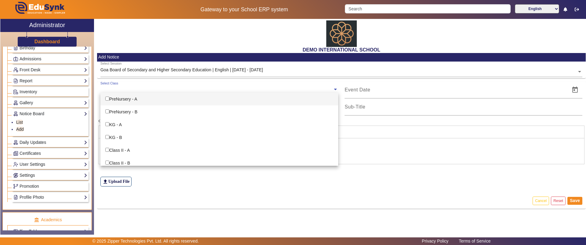
click at [158, 94] on ng-select "Select Class PreNursery - A PreNursery - B KG - A KG - B Class II - A Class II …" at bounding box center [219, 89] width 238 height 17
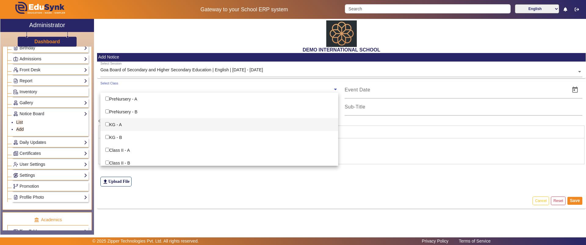
click at [109, 126] on input "Options List" at bounding box center [107, 124] width 4 height 4
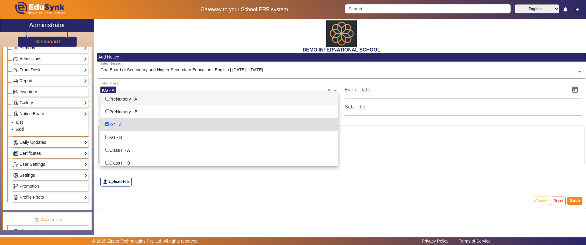
click at [369, 90] on input at bounding box center [456, 89] width 222 height 7
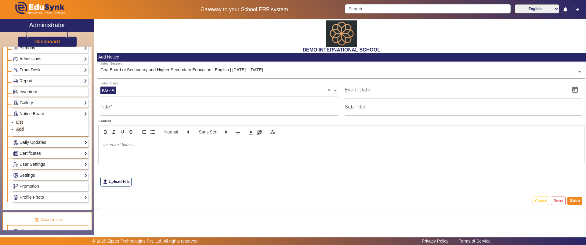
click at [192, 189] on edusynk-file-upload-view "file_upload Upload File" at bounding box center [341, 173] width 489 height 40
click at [110, 152] on div at bounding box center [341, 152] width 485 height 26
click at [38, 142] on link "Daily Updates" at bounding box center [50, 142] width 74 height 7
click at [19, 139] on link "Add" at bounding box center [20, 140] width 8 height 5
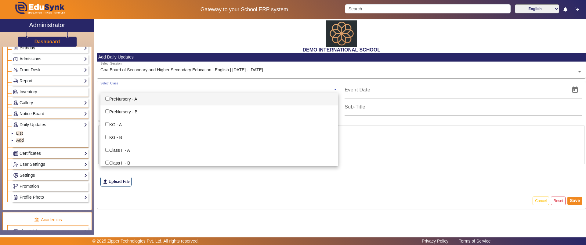
click at [185, 88] on input "text" at bounding box center [216, 90] width 232 height 6
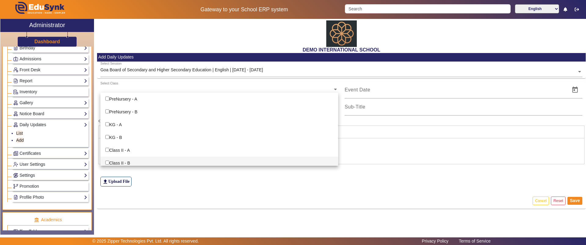
click at [173, 204] on mat-card-actions "Cancel Reset Save" at bounding box center [341, 201] width 489 height 16
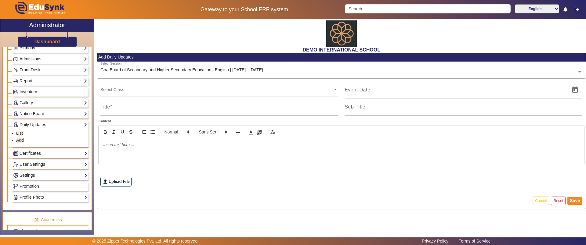
click at [28, 157] on div "Certificates Certificates TC Bonafide" at bounding box center [50, 153] width 77 height 9
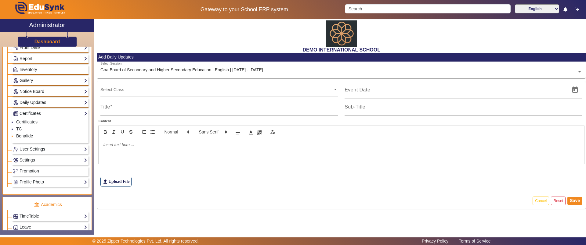
scroll to position [119, 0]
click at [25, 181] on link "Profile Photo" at bounding box center [50, 181] width 74 height 7
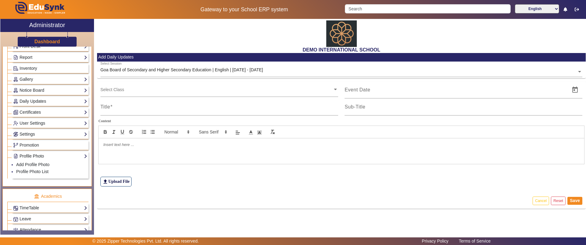
click at [25, 181] on ul "Administration Institution Institution Details Session Configuration Classes/Ba…" at bounding box center [46, 63] width 89 height 248
click at [33, 164] on link "Add Profile Photo" at bounding box center [32, 164] width 33 height 5
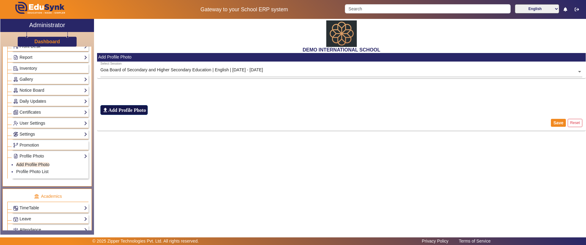
click at [138, 113] on h6 "Add Profile Photo" at bounding box center [127, 110] width 38 height 6
click at [0, 0] on input "file_upload Add Profile Photo" at bounding box center [0, 0] width 0 height 0
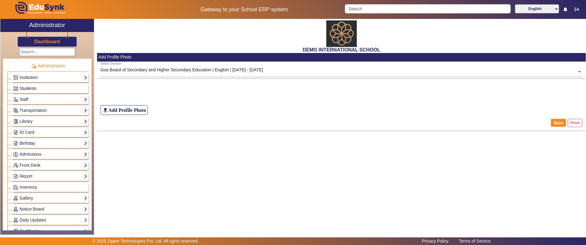
click at [50, 90] on link "Students" at bounding box center [50, 88] width 74 height 7
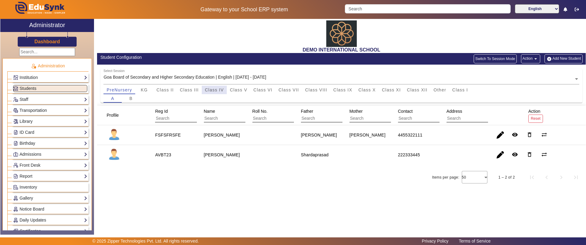
click at [213, 92] on span "Class IV" at bounding box center [214, 90] width 19 height 4
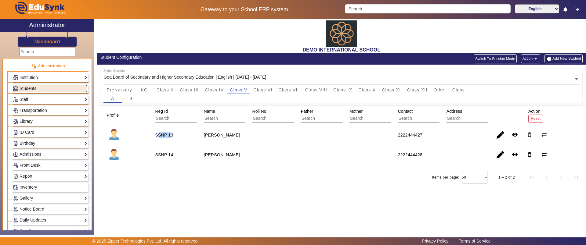
drag, startPoint x: 157, startPoint y: 136, endPoint x: 172, endPoint y: 140, distance: 15.1
click at [172, 140] on div "SSNP 13" at bounding box center [164, 135] width 22 height 10
click at [257, 92] on span "Class VI" at bounding box center [262, 90] width 19 height 4
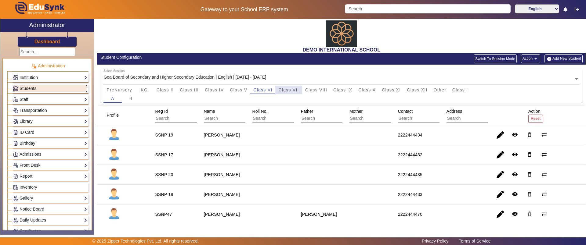
click at [284, 86] on span "Class VII" at bounding box center [288, 90] width 20 height 9
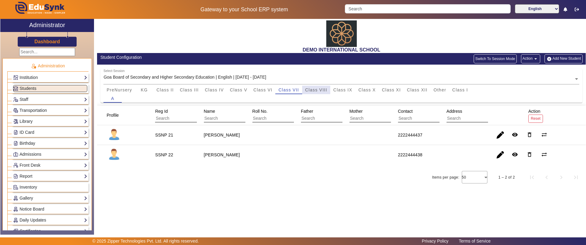
click at [319, 89] on span "Class VIII" at bounding box center [316, 90] width 22 height 4
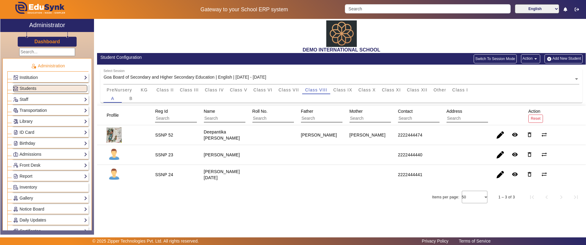
click at [117, 135] on img at bounding box center [113, 135] width 15 height 15
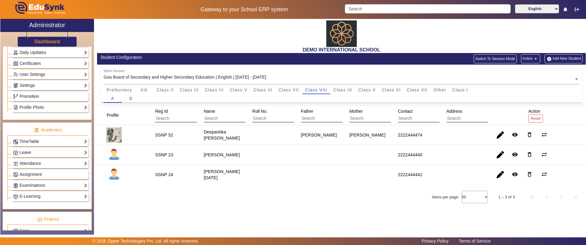
scroll to position [169, 0]
click at [40, 135] on div "TimeTable Assign Teacher AcademicCalendar Period Structure TimeTable Setup Week…" at bounding box center [50, 139] width 77 height 9
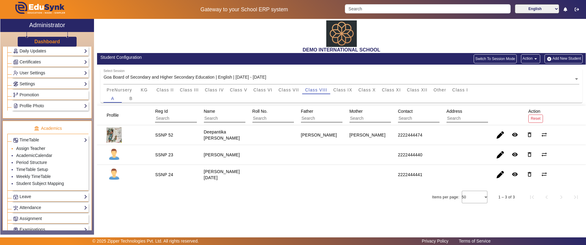
click at [38, 149] on link "Assign Teacher" at bounding box center [30, 148] width 29 height 5
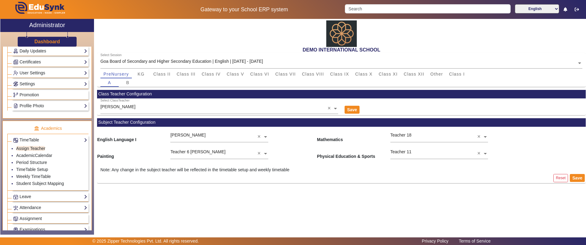
click at [143, 106] on input "text" at bounding box center [219, 109] width 238 height 6
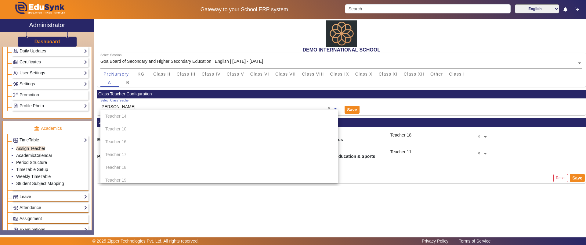
scroll to position [244, 0]
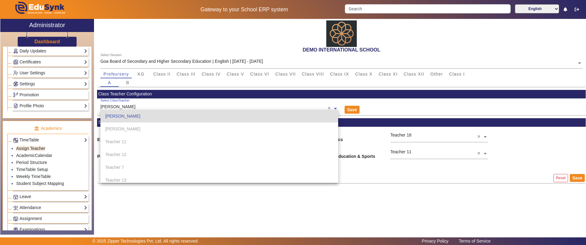
click at [143, 106] on input "text" at bounding box center [219, 109] width 238 height 6
click at [153, 218] on div "DEMO INTERNATIONAL SCHOOL Select Session Goa Board of Secondary and Higher Seco…" at bounding box center [340, 124] width 492 height 210
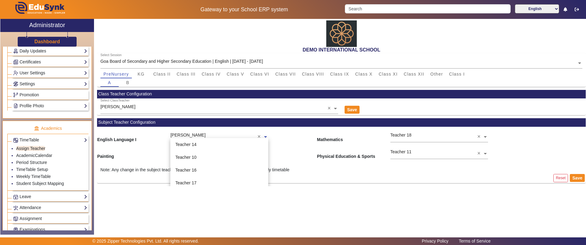
click at [197, 135] on input "text" at bounding box center [219, 137] width 98 height 6
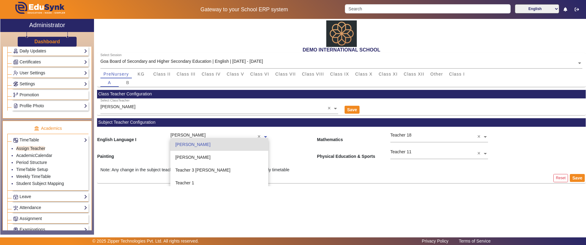
click at [197, 135] on input "text" at bounding box center [219, 137] width 98 height 6
click at [131, 193] on div "DEMO INTERNATIONAL SCHOOL Select Session Goa Board of Secondary and Higher Seco…" at bounding box center [340, 124] width 492 height 210
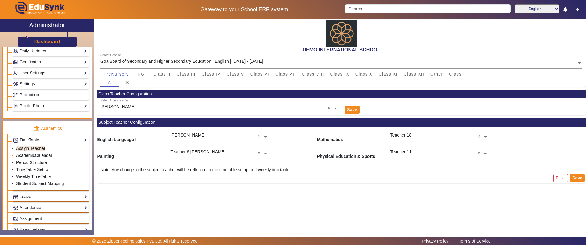
click at [34, 155] on link "AcademicCalendar" at bounding box center [34, 155] width 36 height 5
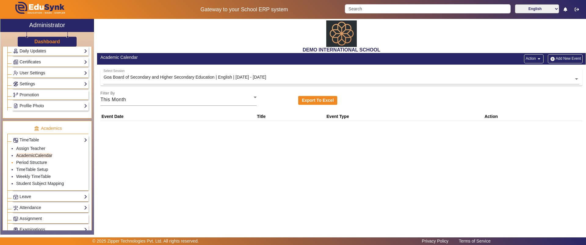
click at [43, 163] on link "Period Structure" at bounding box center [31, 162] width 31 height 5
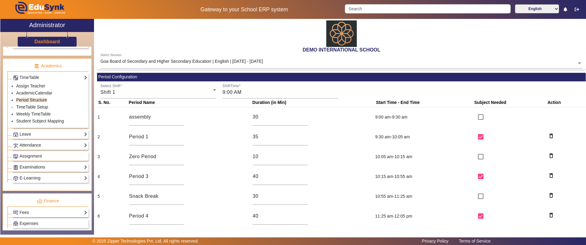
scroll to position [234, 0]
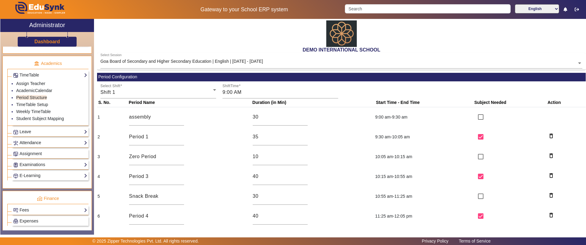
click at [35, 140] on link "Attendance" at bounding box center [50, 142] width 74 height 7
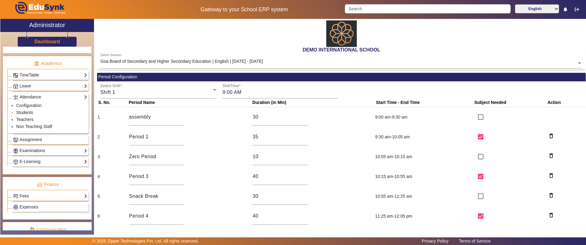
click at [26, 111] on link "Students" at bounding box center [24, 112] width 17 height 5
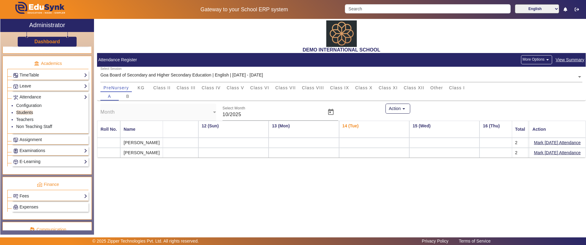
scroll to position [0, 741]
click at [545, 142] on button "Mark Today's Attendance" at bounding box center [557, 143] width 48 height 8
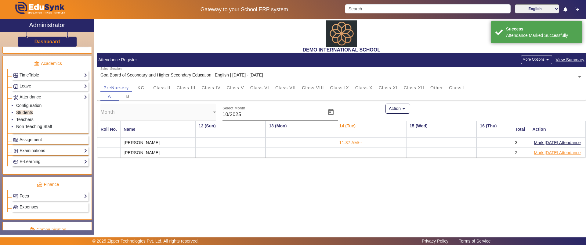
click at [550, 151] on button "Mark Today's Attendance" at bounding box center [557, 153] width 48 height 8
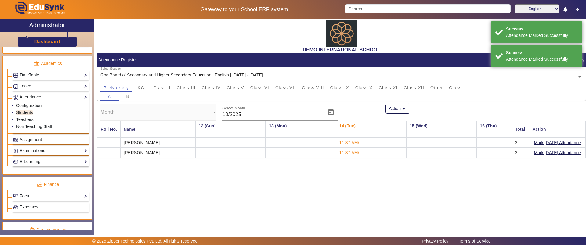
click at [343, 92] on div "A B" at bounding box center [341, 96] width 482 height 9
click at [334, 89] on span "Class IX" at bounding box center [339, 88] width 19 height 4
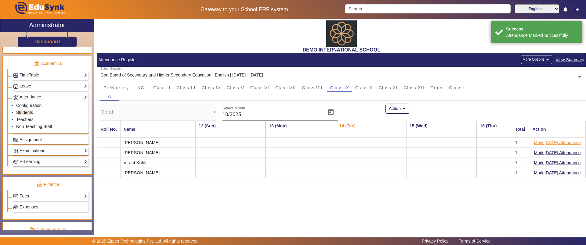
click at [543, 143] on button "Mark Today's Attendance" at bounding box center [557, 143] width 48 height 8
click at [544, 155] on button "Mark Today's Attendance" at bounding box center [557, 153] width 48 height 8
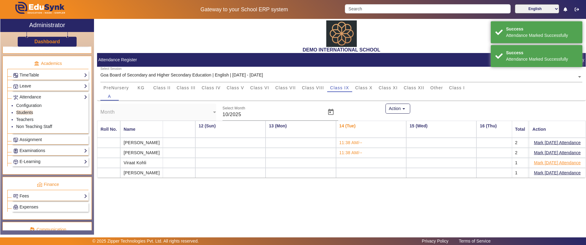
click at [544, 163] on button "Mark Today's Attendance" at bounding box center [557, 163] width 48 height 8
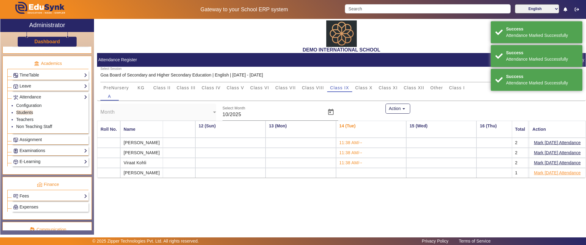
click at [545, 174] on button "Mark Today's Attendance" at bounding box center [557, 173] width 48 height 8
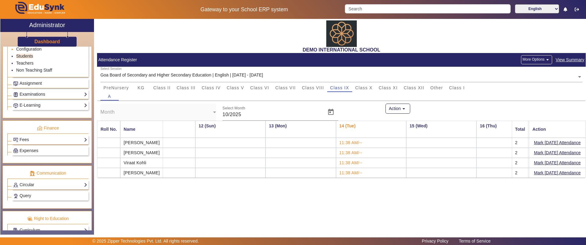
scroll to position [291, 0]
click at [31, 82] on span "Assignment" at bounding box center [31, 83] width 22 height 5
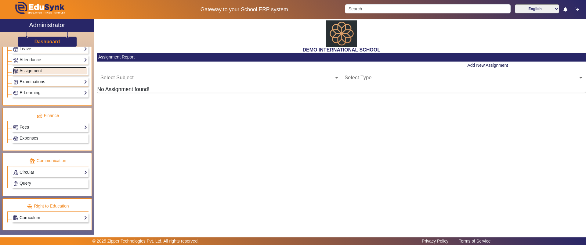
scroll to position [272, 0]
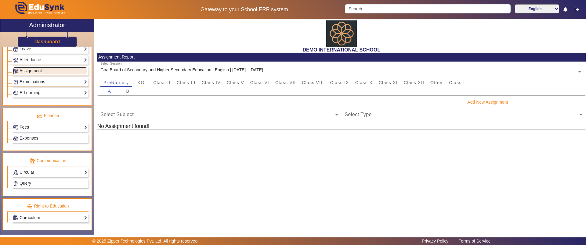
click at [475, 104] on button "Add New Assignment" at bounding box center [488, 103] width 42 height 8
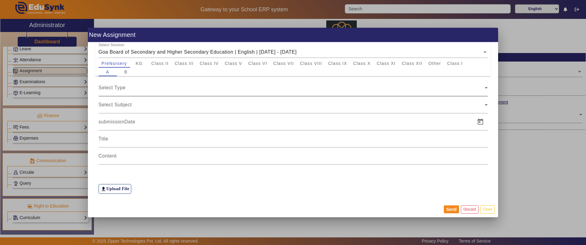
click at [120, 92] on div "Select Type" at bounding box center [293, 87] width 389 height 17
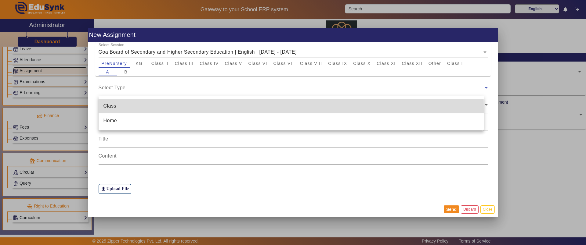
click at [110, 110] on mat-option "Class" at bounding box center [291, 106] width 385 height 15
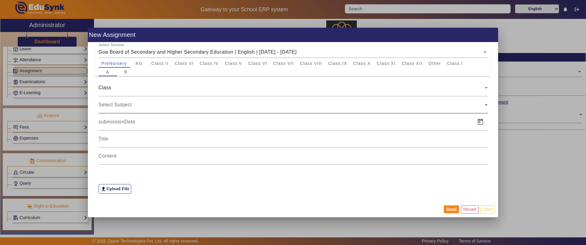
click at [131, 101] on div "Select Subject" at bounding box center [293, 104] width 389 height 17
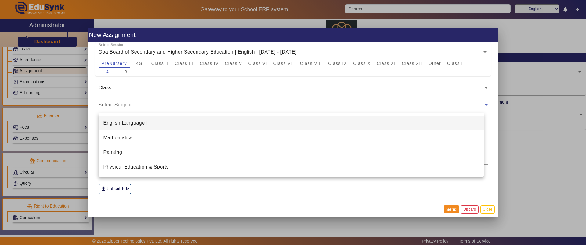
click at [123, 100] on div at bounding box center [293, 122] width 586 height 245
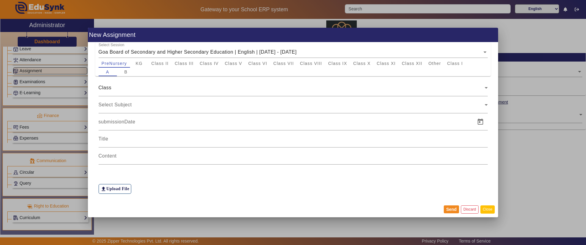
click at [482, 209] on button "Close" at bounding box center [487, 210] width 14 height 8
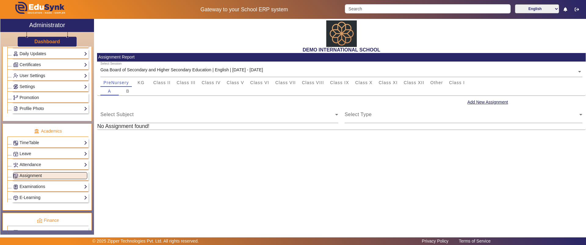
scroll to position [162, 0]
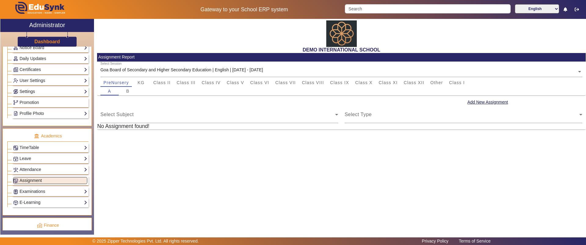
click at [45, 90] on link "Settings" at bounding box center [50, 91] width 74 height 7
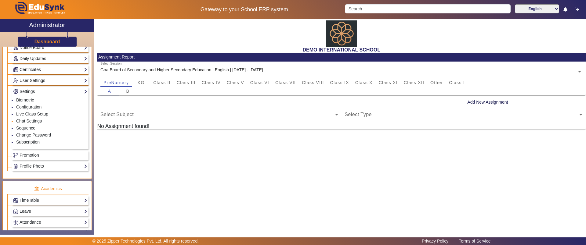
click at [28, 123] on link "Chat Settings" at bounding box center [29, 121] width 26 height 5
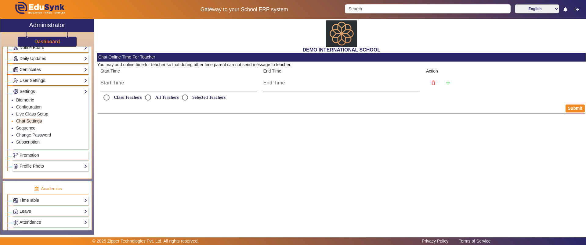
radio input "true"
click at [103, 98] on input "Class Teachers" at bounding box center [106, 98] width 12 height 12
radio input "true"
click at [148, 98] on input "All Teachers" at bounding box center [148, 98] width 12 height 12
radio input "true"
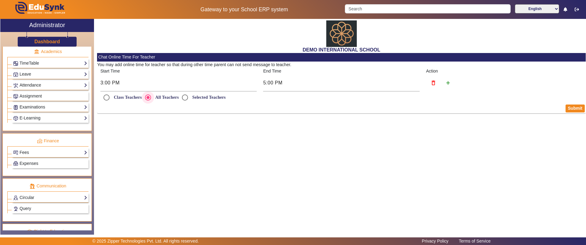
scroll to position [324, 0]
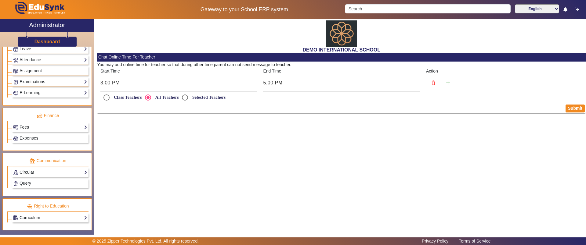
click at [32, 172] on link "Circular" at bounding box center [50, 172] width 74 height 7
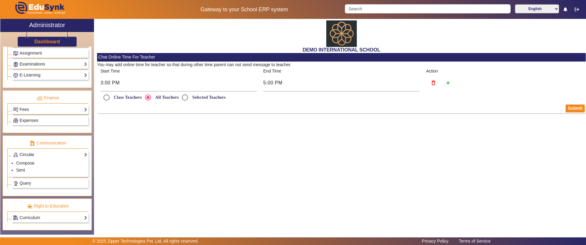
scroll to position [272, 0]
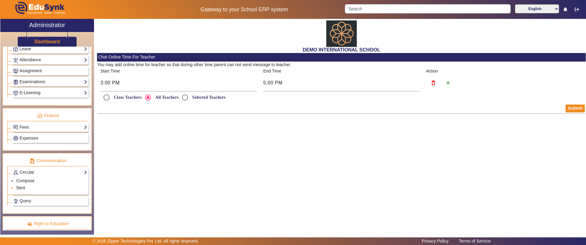
click at [23, 188] on link "Sent" at bounding box center [20, 188] width 9 height 5
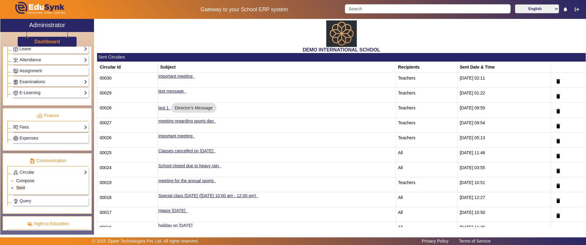
click at [29, 179] on link "Compose" at bounding box center [25, 181] width 18 height 5
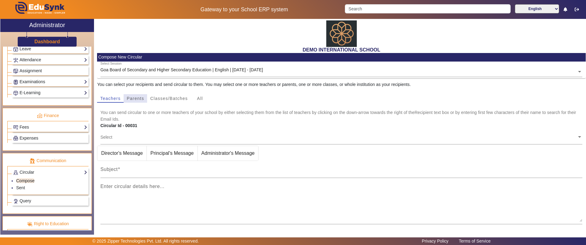
click at [135, 97] on span "Parents" at bounding box center [135, 98] width 17 height 4
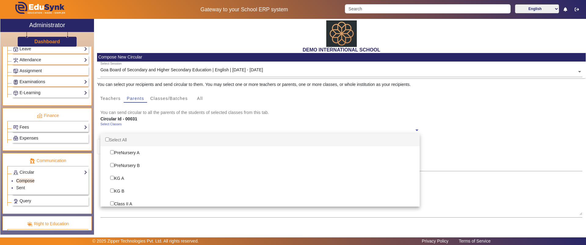
click at [114, 132] on input "text" at bounding box center [257, 131] width 314 height 6
click at [107, 138] on input "Options List" at bounding box center [107, 140] width 4 height 4
checkbox input "true"
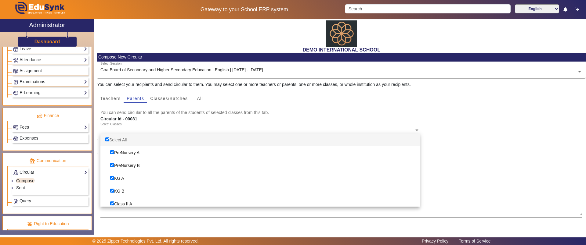
checkbox input "true"
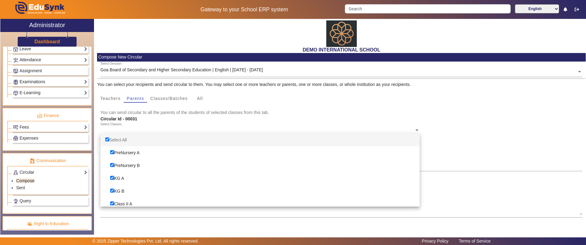
checkbox input "true"
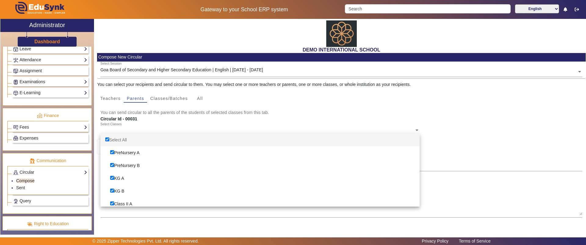
checkbox input "true"
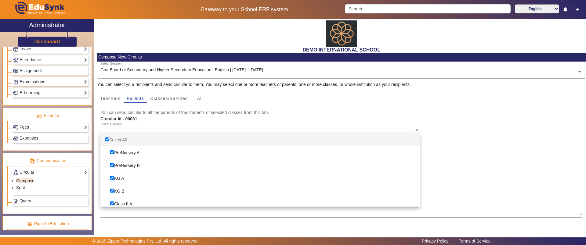
checkbox input "true"
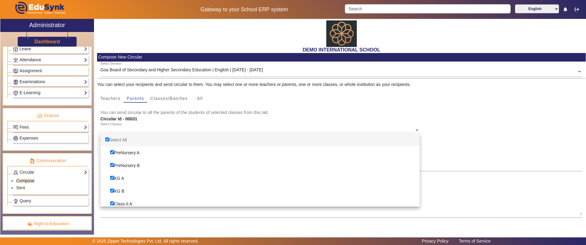
checkbox input "true"
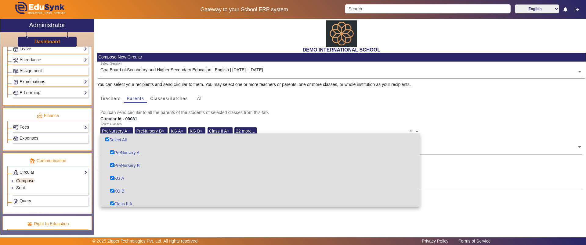
click at [310, 113] on mat-card-subtitle "You can send circular to all the parents of the students of selected classes fr…" at bounding box center [341, 112] width 482 height 7
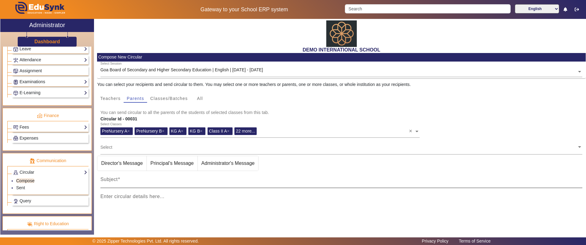
click at [123, 178] on div "Subject" at bounding box center [341, 179] width 482 height 17
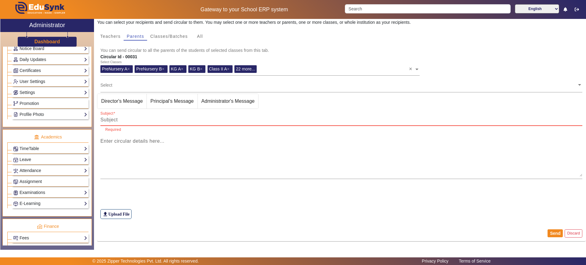
scroll to position [62, 0]
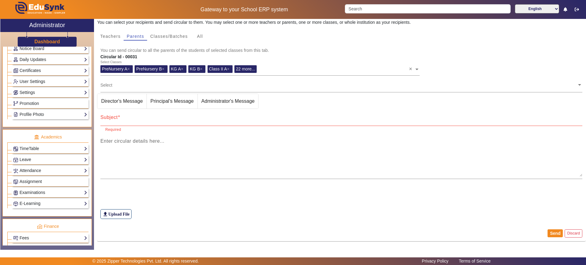
click at [57, 38] on div "Dashboard" at bounding box center [47, 39] width 94 height 15
click at [54, 44] on h3 "Dashboard" at bounding box center [47, 42] width 26 height 6
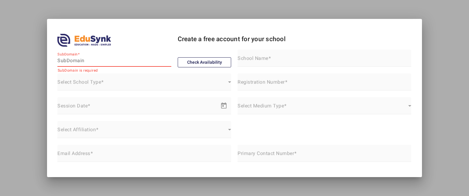
click at [74, 58] on input "SubDomain" at bounding box center [114, 60] width 114 height 7
paste input "p"
type input "paradisedaycare"
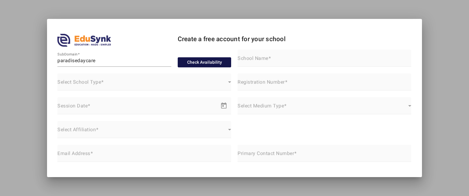
click at [200, 62] on button "Check Availability" at bounding box center [205, 62] width 54 height 10
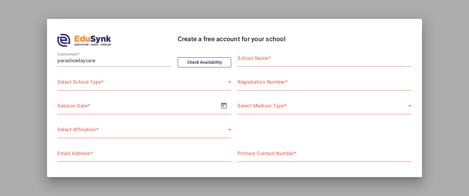
click at [248, 61] on mat-label "School Name" at bounding box center [252, 58] width 31 height 6
click at [248, 61] on input "School Name" at bounding box center [324, 60] width 174 height 7
type input "p"
type input "Paradise Daycare"
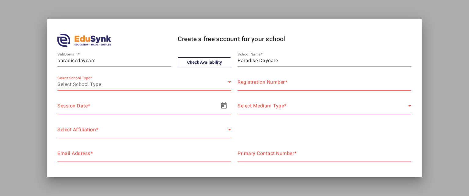
click at [161, 82] on div "Select School Type" at bounding box center [142, 84] width 171 height 7
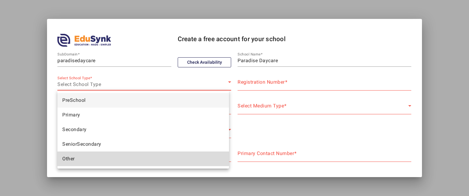
click at [95, 156] on mat-option "Other" at bounding box center [142, 159] width 171 height 15
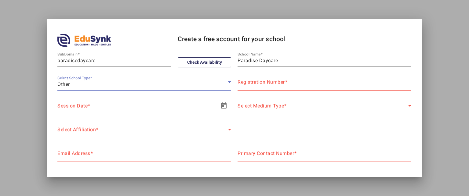
click at [250, 81] on mat-label "Registration Number" at bounding box center [260, 82] width 47 height 6
click at [250, 81] on input "Registration Number" at bounding box center [324, 84] width 174 height 7
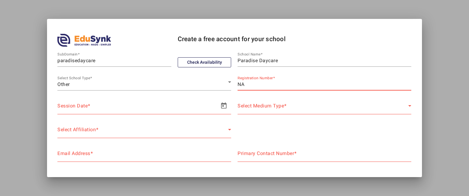
type input "NA"
click at [199, 111] on div "Start date – End date" at bounding box center [136, 108] width 158 height 7
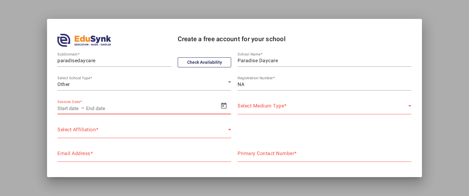
click at [67, 109] on input "text" at bounding box center [68, 108] width 23 height 7
click at [224, 103] on span "Open calendar" at bounding box center [223, 106] width 15 height 15
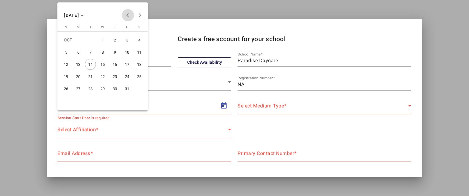
click at [126, 13] on span "Previous month" at bounding box center [128, 15] width 12 height 12
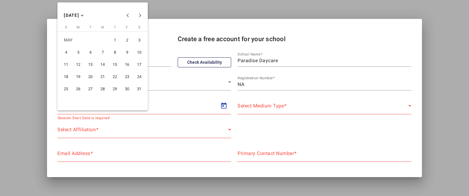
click at [117, 38] on span "1" at bounding box center [114, 39] width 11 height 11
click at [124, 16] on span "Previous month" at bounding box center [128, 15] width 12 height 12
click at [99, 101] on span "30" at bounding box center [102, 101] width 11 height 11
type input "30/04/2025"
click at [99, 101] on span "30" at bounding box center [102, 101] width 11 height 11
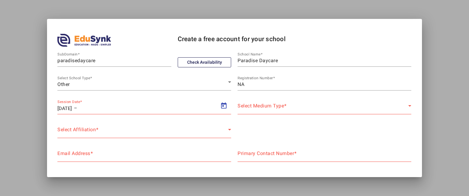
type input "30/04/2025"
click at [270, 109] on span "Select Medium Type" at bounding box center [260, 108] width 46 height 6
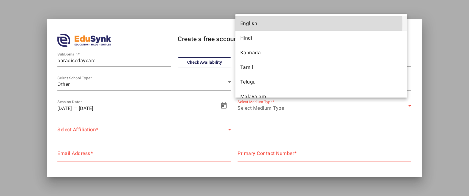
click at [272, 24] on mat-option "English" at bounding box center [320, 23] width 171 height 15
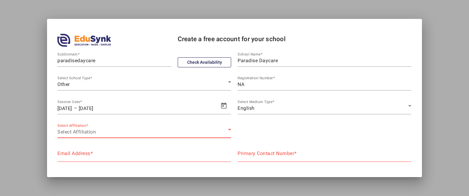
click at [109, 131] on div "Select Affiliation" at bounding box center [142, 131] width 171 height 7
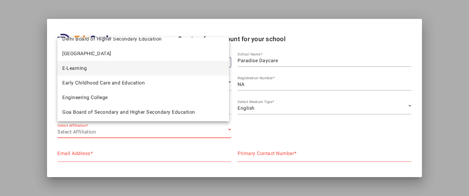
scroll to position [140, 0]
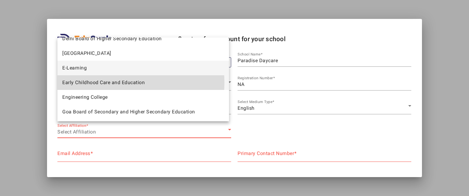
click at [111, 83] on span "Early Childhood Care and Education" at bounding box center [103, 82] width 82 height 7
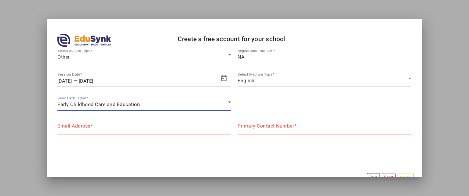
scroll to position [28, 0]
drag, startPoint x: 92, startPoint y: 128, endPoint x: 68, endPoint y: 119, distance: 25.0
click at [68, 119] on div "Email Address" at bounding box center [144, 125] width 174 height 17
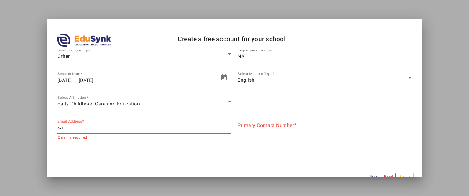
type input "k"
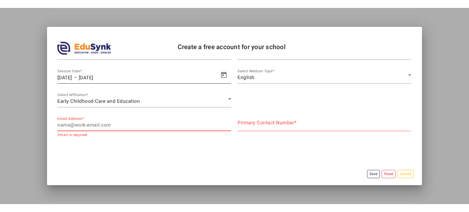
scroll to position [39, 0]
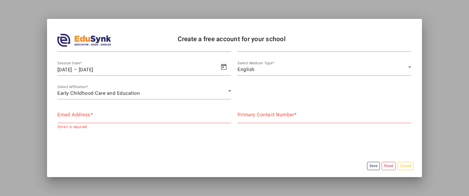
click at [250, 117] on mat-label "Primary Contact Number" at bounding box center [265, 115] width 56 height 6
click at [250, 117] on input "Primary Contact Number" at bounding box center [324, 117] width 174 height 7
type input "7415057310"
click at [105, 116] on input "Email Address" at bounding box center [144, 117] width 174 height 7
click at [63, 113] on mat-label "Email Address" at bounding box center [73, 115] width 33 height 6
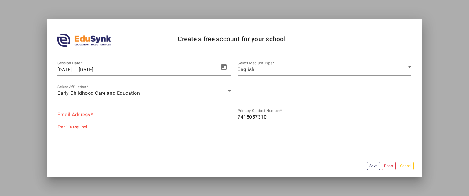
click at [63, 114] on input "Email Address" at bounding box center [144, 117] width 174 height 7
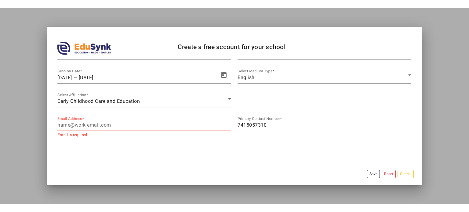
scroll to position [29, 0]
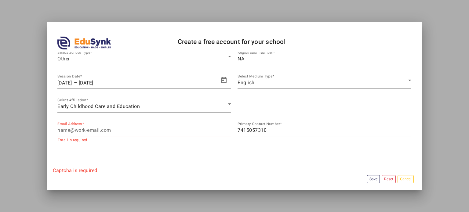
click at [125, 133] on input "Email Address" at bounding box center [144, 130] width 174 height 7
type input "paradisedaycare99@gmail.com"
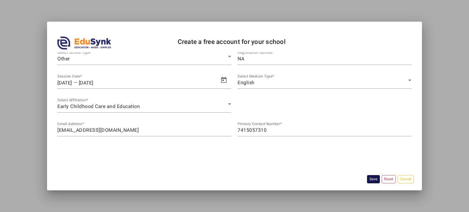
click at [369, 180] on button "Save" at bounding box center [373, 179] width 13 height 8
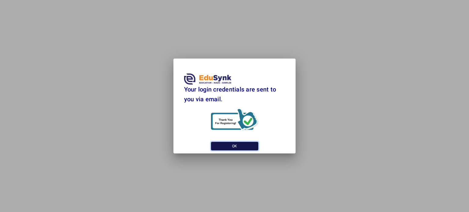
click at [246, 148] on button "OK" at bounding box center [234, 146] width 47 height 8
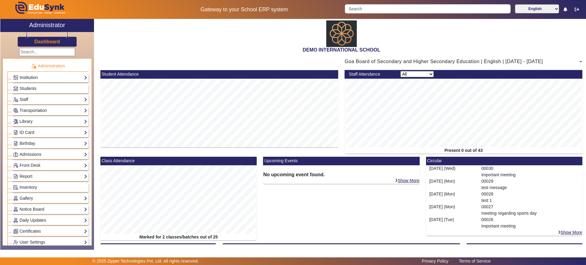
click at [73, 78] on link "Institution" at bounding box center [50, 77] width 74 height 7
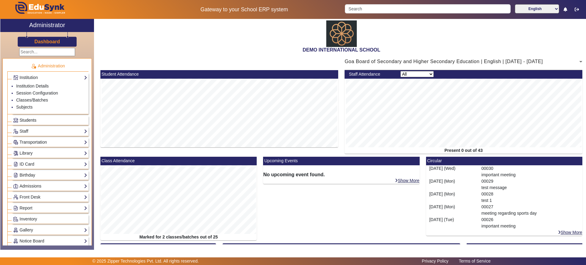
click at [35, 120] on span "Students" at bounding box center [28, 120] width 17 height 5
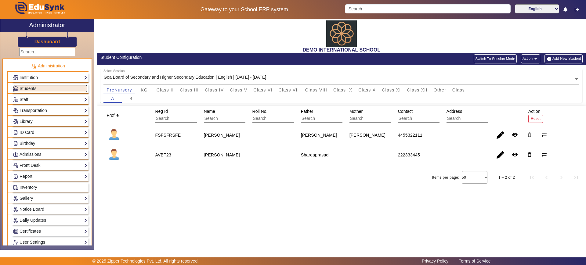
click at [553, 56] on button "Add New Student" at bounding box center [563, 58] width 38 height 9
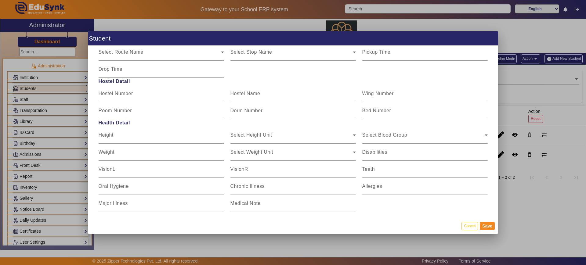
scroll to position [738, 0]
click at [51, 100] on div at bounding box center [293, 132] width 586 height 265
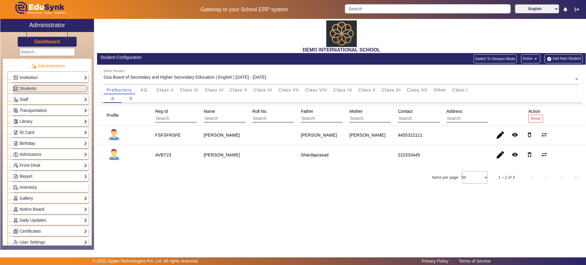
click at [51, 100] on link "Staff" at bounding box center [50, 99] width 74 height 7
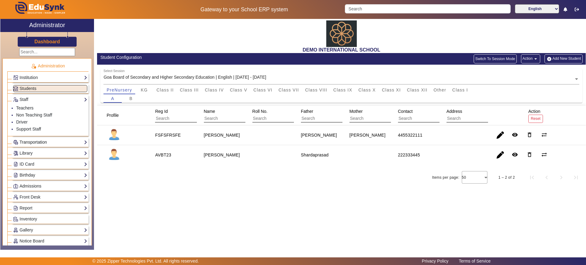
click at [58, 139] on link "Transportation" at bounding box center [50, 142] width 74 height 7
click at [54, 152] on link "Library" at bounding box center [50, 153] width 74 height 7
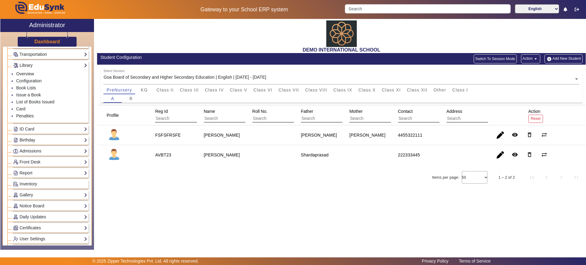
scroll to position [56, 0]
click at [52, 128] on link "ID Card" at bounding box center [50, 128] width 74 height 7
click at [46, 101] on li "Non Teaching Staff" at bounding box center [51, 99] width 71 height 7
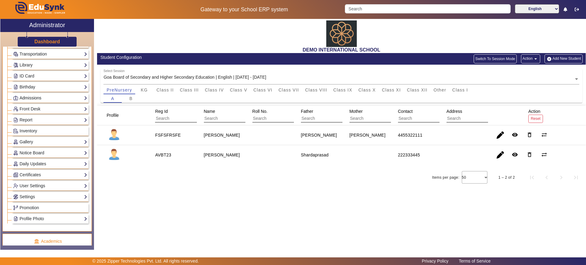
click at [55, 95] on link "Admissions" at bounding box center [50, 98] width 74 height 7
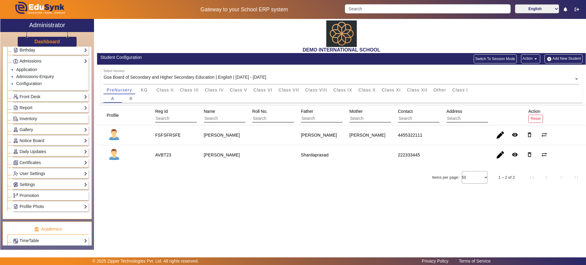
scroll to position [94, 0]
click at [55, 95] on link "Front Desk" at bounding box center [50, 96] width 74 height 7
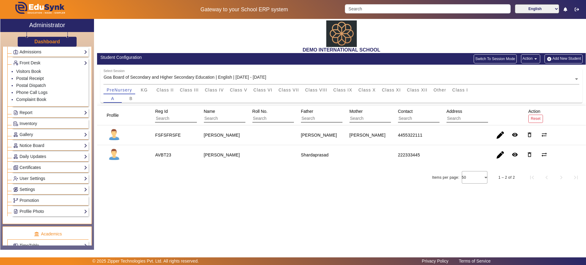
scroll to position [103, 0]
click at [45, 108] on div "Report Import History App Invites Other Reports" at bounding box center [50, 111] width 77 height 9
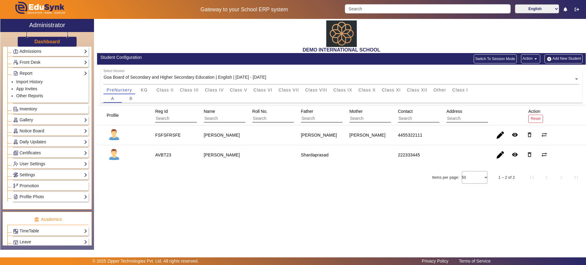
click at [45, 108] on link "Inventory" at bounding box center [50, 109] width 74 height 7
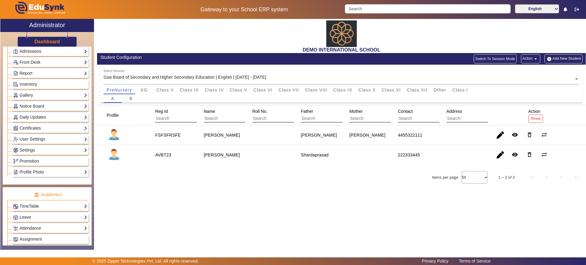
click at [45, 108] on link "Notice Board" at bounding box center [50, 106] width 74 height 7
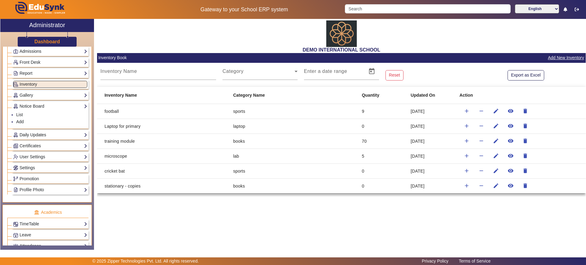
click at [38, 137] on link "Daily Updates" at bounding box center [50, 135] width 74 height 7
click at [21, 127] on link "List" at bounding box center [19, 125] width 7 height 5
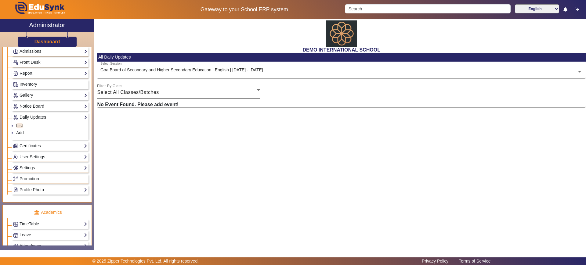
click at [128, 86] on div "Filter By Class Select All Classes/Batches" at bounding box center [178, 89] width 163 height 17
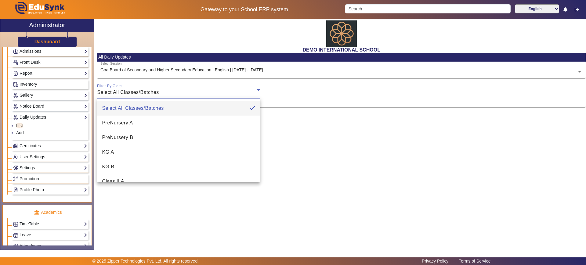
click at [304, 135] on div at bounding box center [293, 132] width 586 height 265
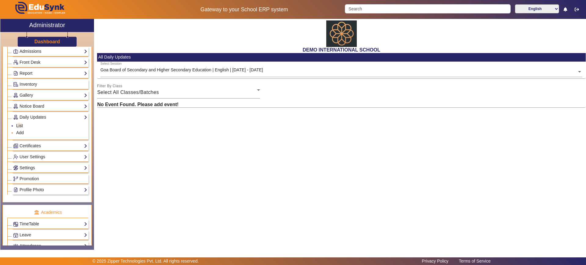
click at [23, 133] on link "Add" at bounding box center [20, 132] width 8 height 5
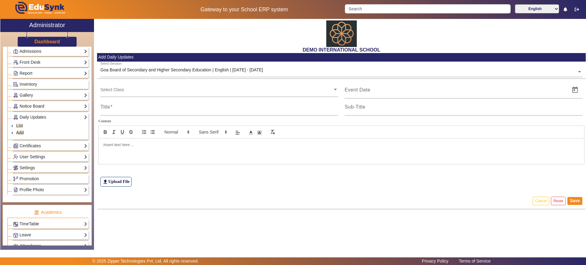
click at [43, 104] on link "Notice Board" at bounding box center [50, 106] width 74 height 7
click at [21, 120] on link "Add" at bounding box center [20, 121] width 8 height 5
click at [31, 134] on link "Daily Updates" at bounding box center [50, 135] width 74 height 7
click at [21, 131] on link "Add" at bounding box center [20, 132] width 8 height 5
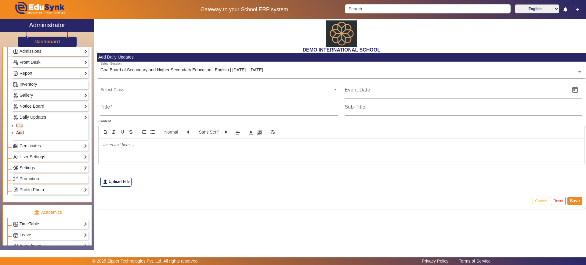
click at [29, 108] on link "Notice Board" at bounding box center [50, 106] width 74 height 7
click at [34, 139] on div "Daily Updates List Add" at bounding box center [50, 134] width 77 height 9
click at [34, 147] on link "Certificates" at bounding box center [50, 146] width 74 height 7
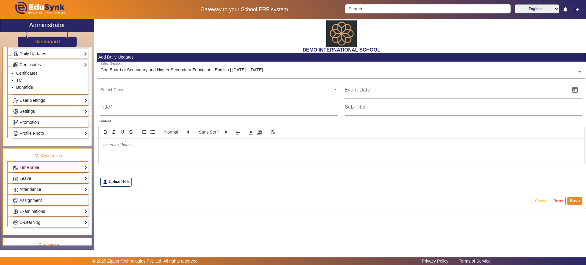
scroll to position [168, 0]
click at [34, 98] on link "User Settings" at bounding box center [50, 99] width 74 height 7
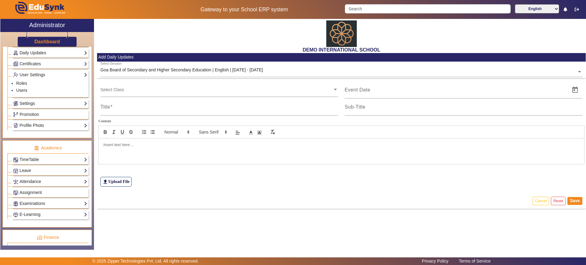
click at [34, 103] on link "Settings" at bounding box center [50, 103] width 74 height 7
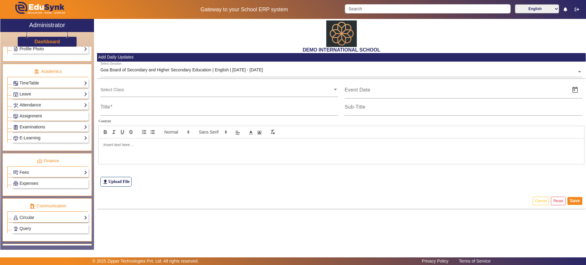
scroll to position [281, 0]
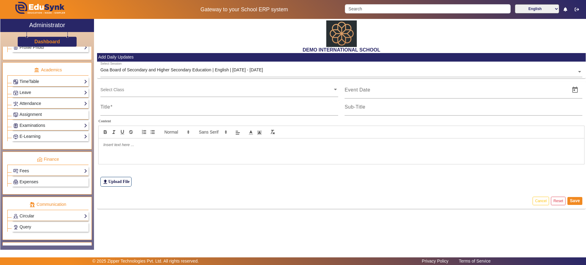
click at [55, 83] on link "TimeTable" at bounding box center [50, 81] width 74 height 7
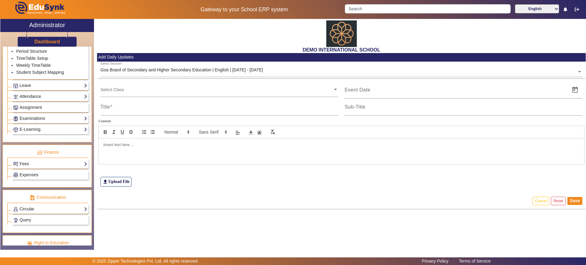
scroll to position [228, 0]
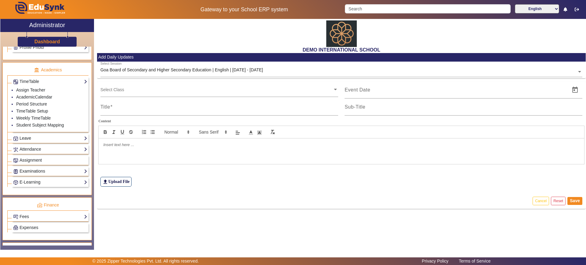
click at [51, 141] on link "Leave" at bounding box center [50, 138] width 74 height 7
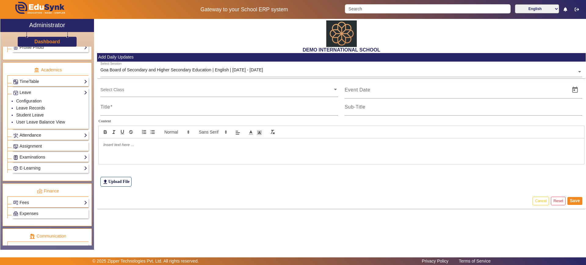
click at [33, 134] on link "Attendance" at bounding box center [50, 135] width 74 height 7
click at [33, 146] on span "Assignment" at bounding box center [31, 146] width 22 height 5
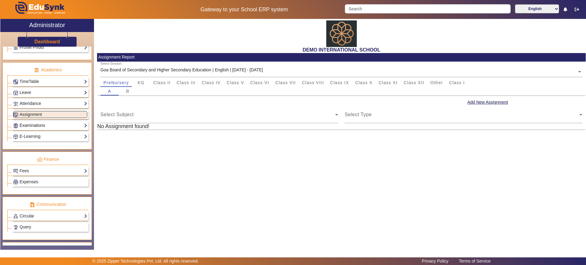
click at [41, 128] on link "Examinations" at bounding box center [50, 125] width 74 height 7
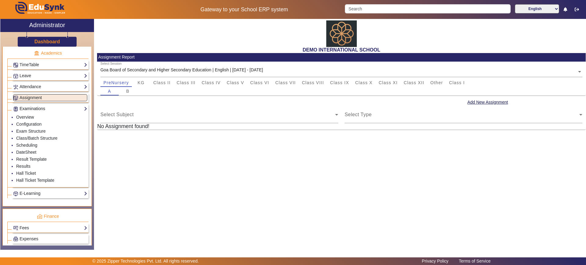
scroll to position [248, 0]
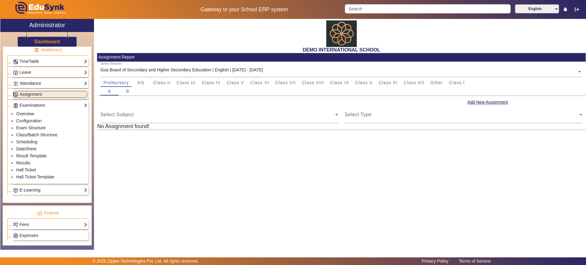
click at [41, 188] on link "E-Learning" at bounding box center [50, 190] width 74 height 7
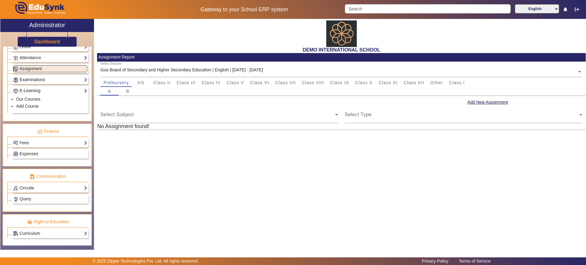
scroll to position [274, 0]
click at [41, 146] on div "Fees Institution Fee Setup Class Fee Setup Student Fee Setup Fee Audit Payment …" at bounding box center [50, 142] width 77 height 9
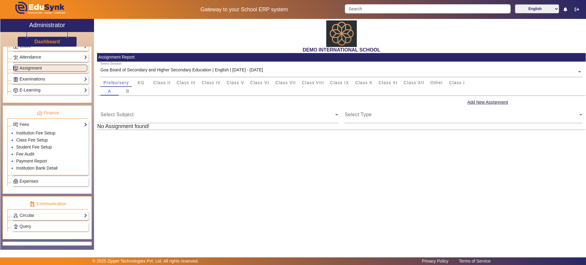
click at [65, 185] on div "Expenses" at bounding box center [50, 181] width 77 height 9
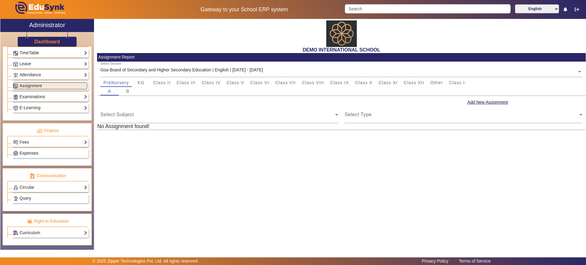
click at [55, 151] on link "Expenses" at bounding box center [50, 153] width 74 height 7
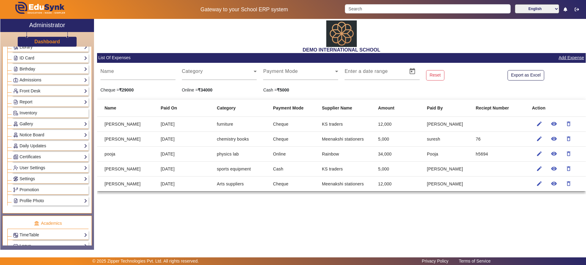
scroll to position [75, 0]
click at [35, 191] on span "Promotion" at bounding box center [30, 189] width 20 height 5
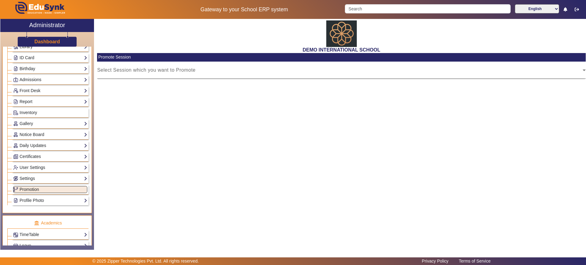
click at [50, 42] on h3 "Dashboard" at bounding box center [47, 42] width 26 height 6
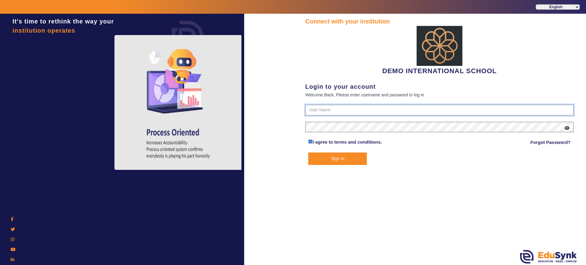
type input "2143224344"
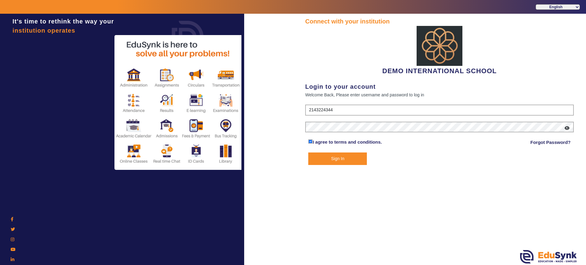
click at [334, 154] on button "Sign In" at bounding box center [337, 159] width 59 height 13
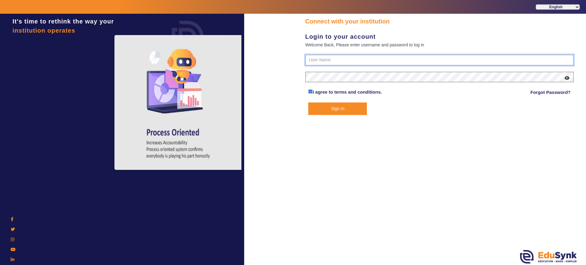
type input "2143224344"
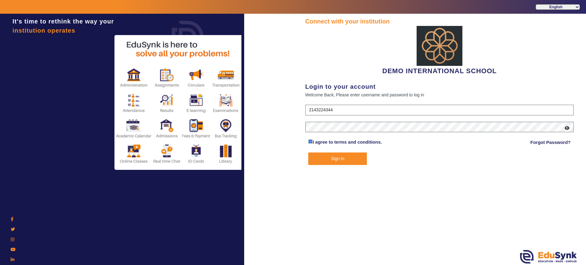
click at [334, 155] on button "Sign In" at bounding box center [337, 159] width 59 height 13
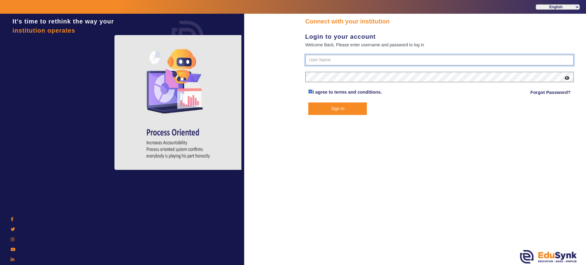
type input "2143224344"
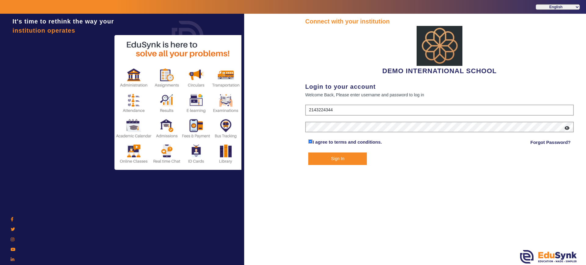
click at [316, 209] on div "Connect with your institution DEMO INTERNATIONAL SCHOOL Login to your account W…" at bounding box center [439, 140] width 293 height 253
type input "2143224344"
click at [337, 157] on button "Sign In" at bounding box center [337, 159] width 59 height 13
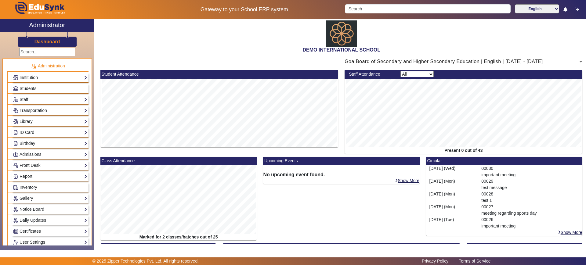
click at [233, 37] on div "DEMO INTERNATIONAL SCHOOL" at bounding box center [341, 36] width 489 height 34
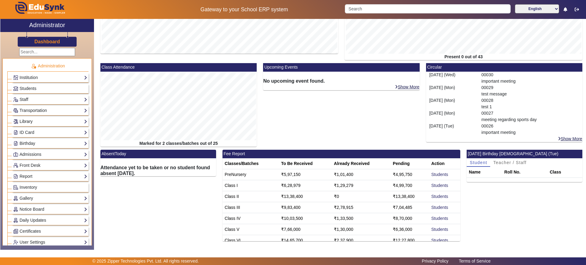
click at [54, 124] on link "Library" at bounding box center [50, 121] width 74 height 7
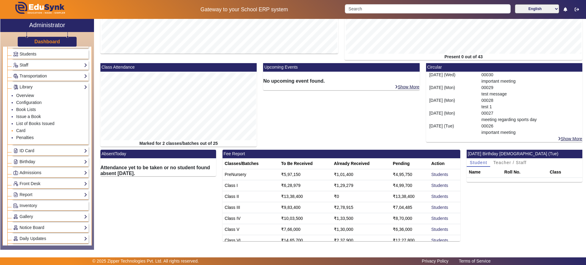
scroll to position [32, 0]
click at [48, 154] on link "ID Card" at bounding box center [50, 153] width 74 height 7
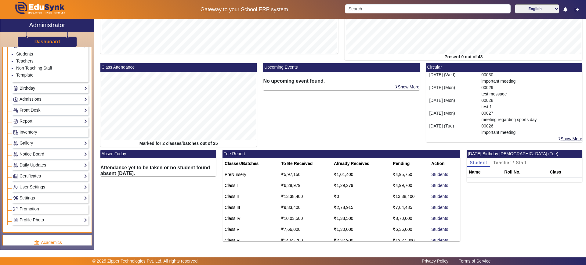
click at [48, 154] on link "Notice Board" at bounding box center [50, 154] width 74 height 7
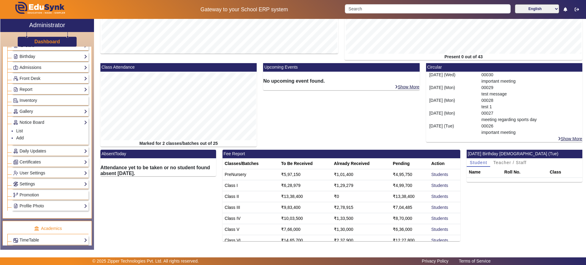
scroll to position [88, 0]
